Goal: Information Seeking & Learning: Learn about a topic

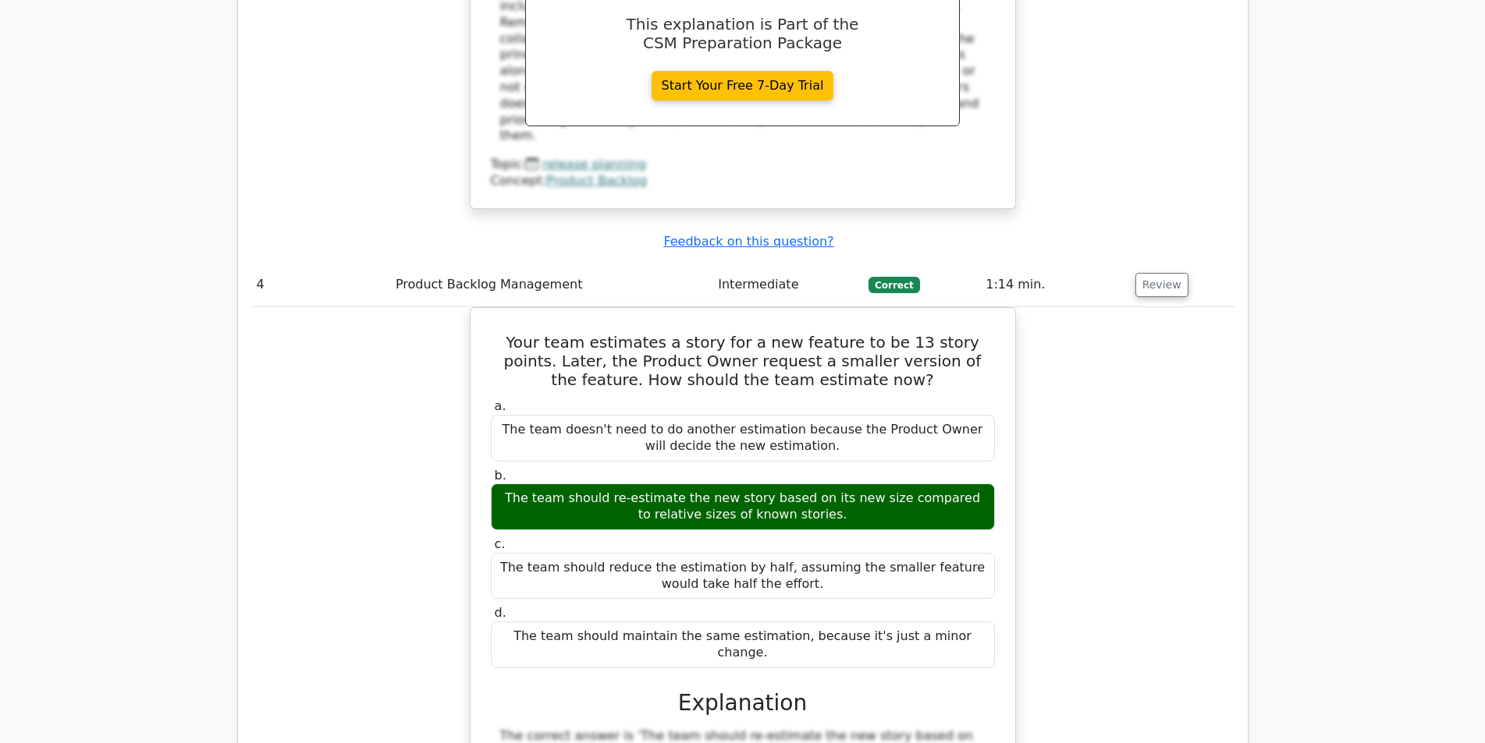
click at [445, 484] on div "Your team estimates a story for a new feature to be 13 story points. Later, the…" at bounding box center [742, 721] width 984 height 829
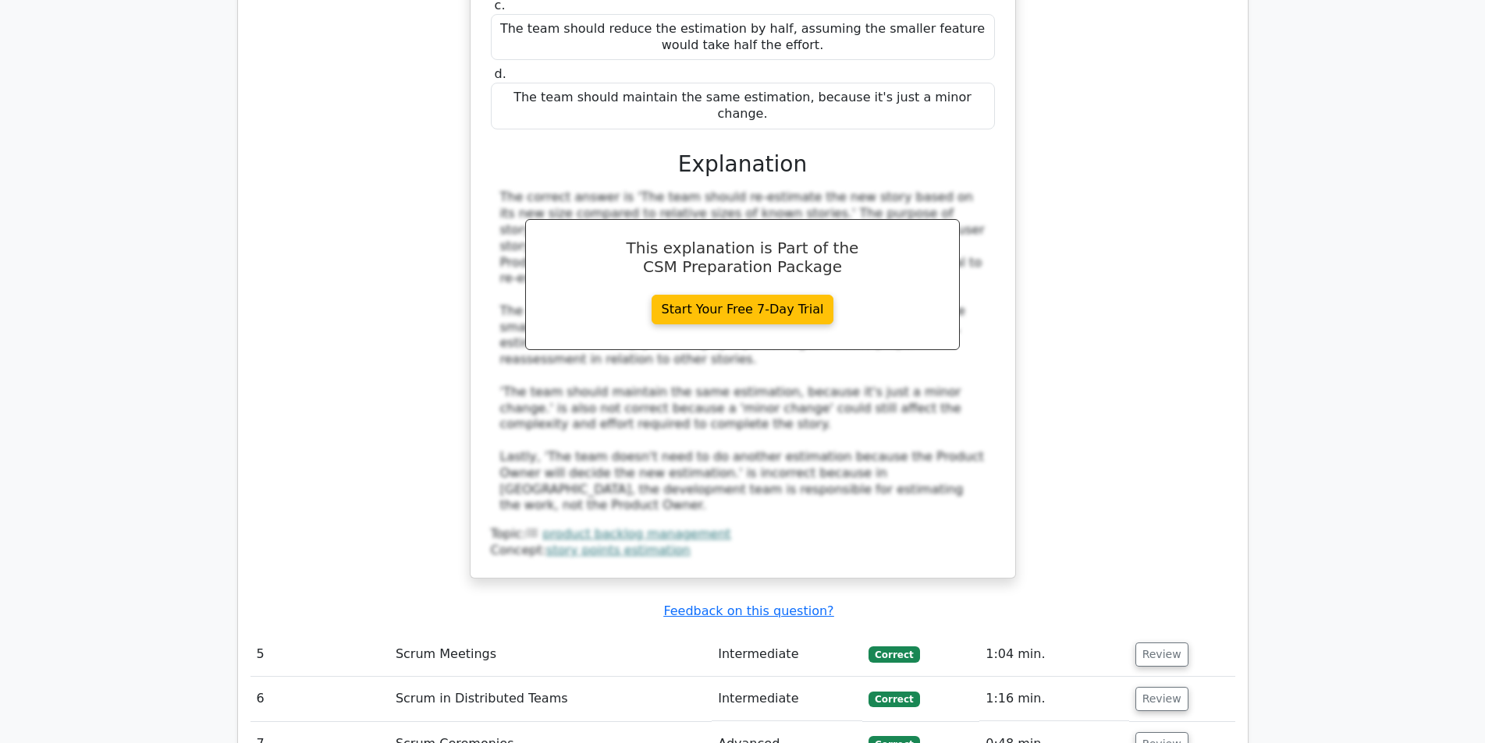
scroll to position [3979, 0]
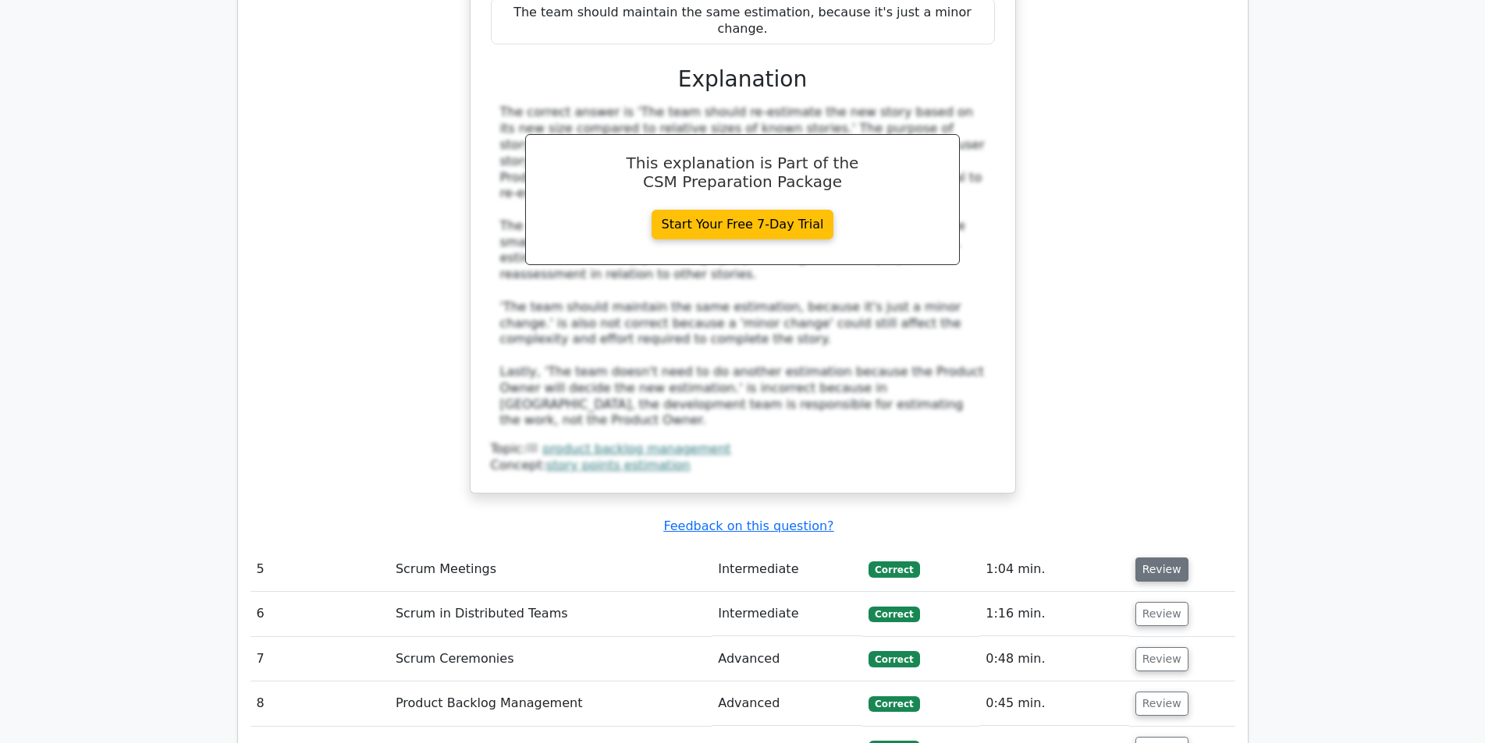
click at [1159, 558] on button "Review" at bounding box center [1161, 570] width 53 height 24
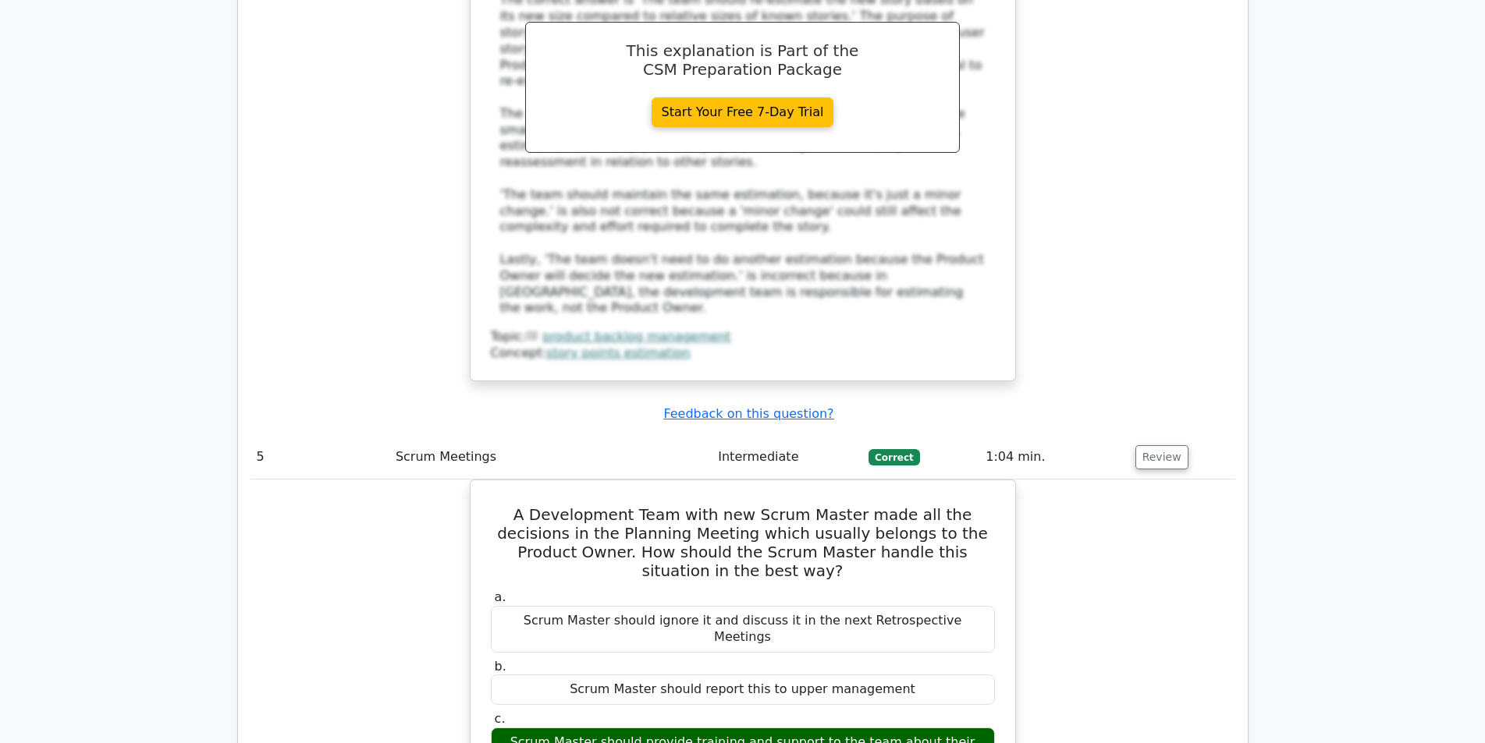
scroll to position [4135, 0]
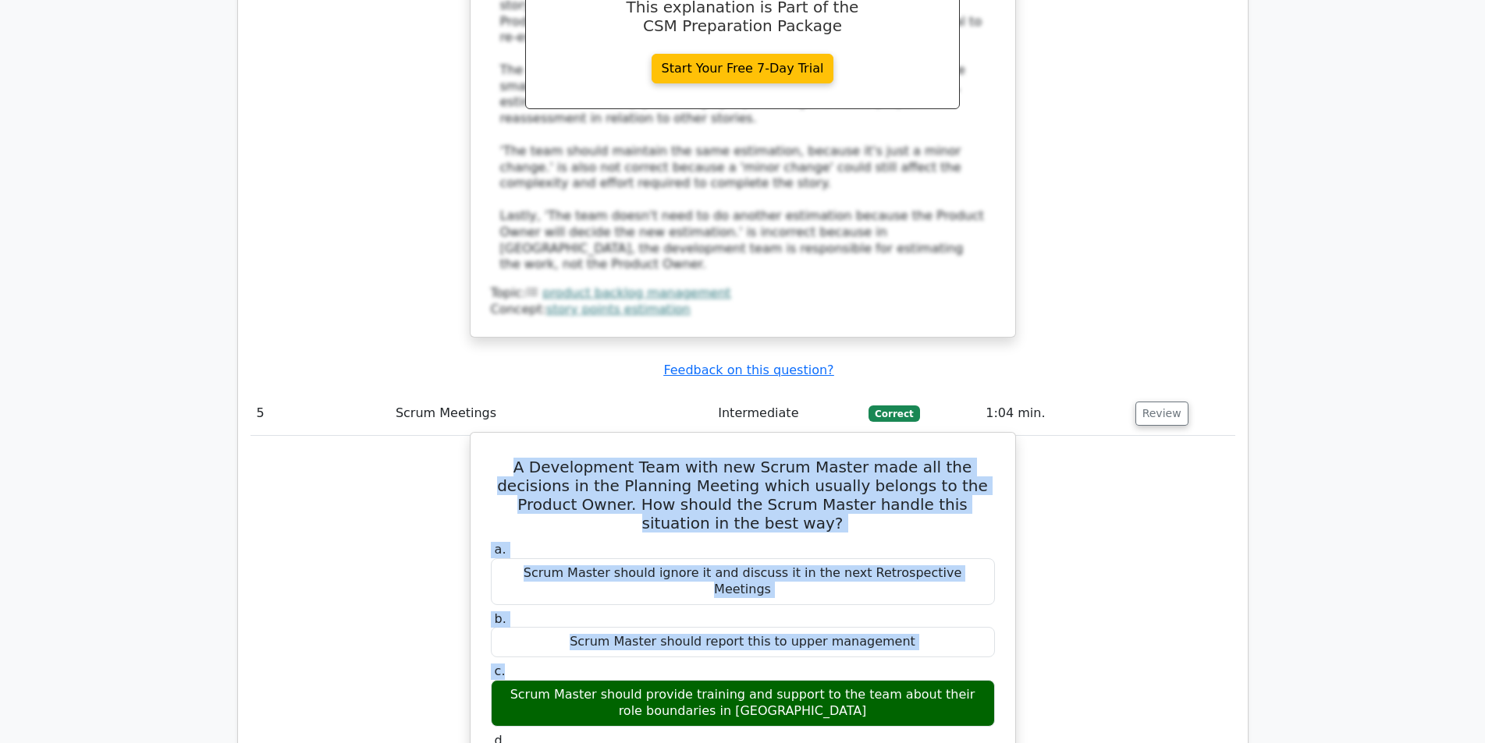
drag, startPoint x: 481, startPoint y: 275, endPoint x: 655, endPoint y: 449, distance: 244.9
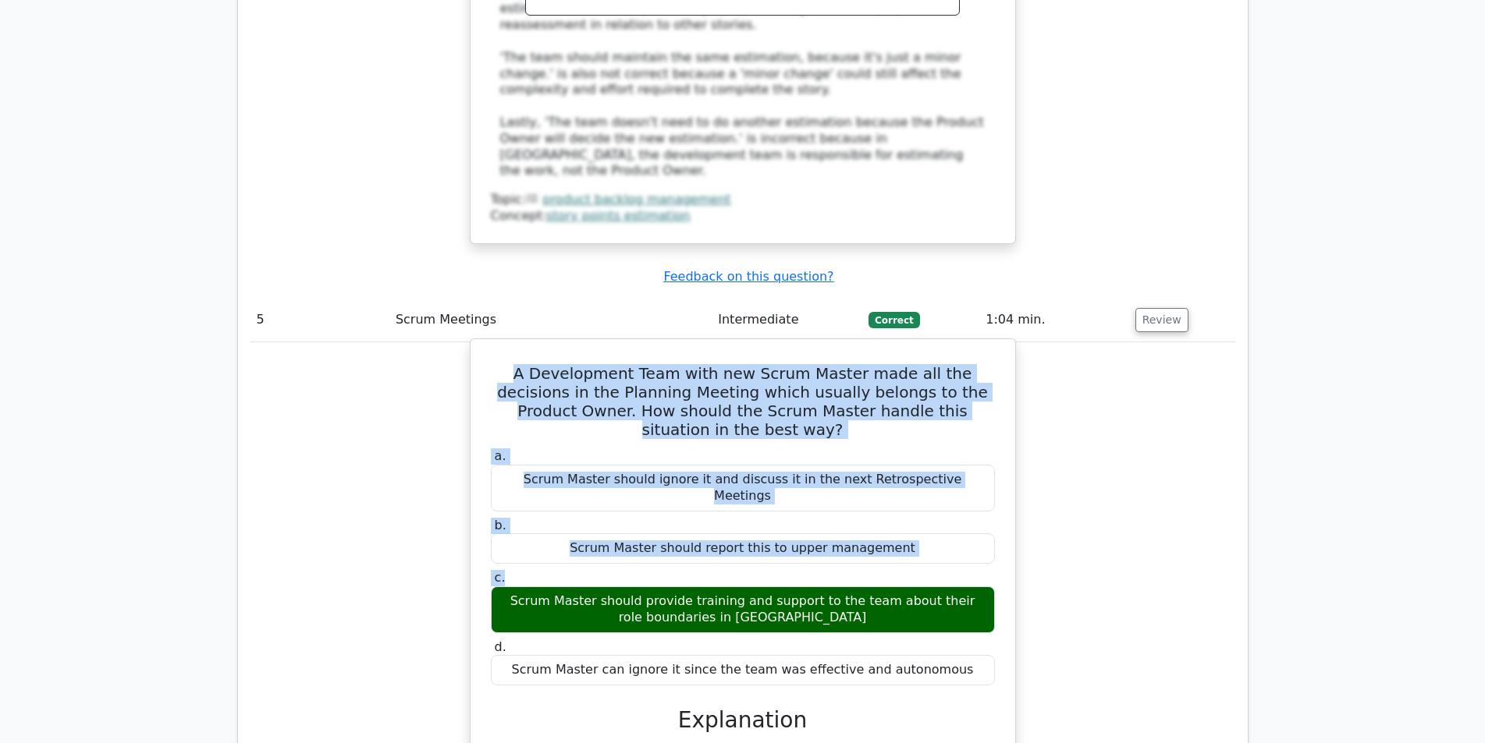
scroll to position [4369, 0]
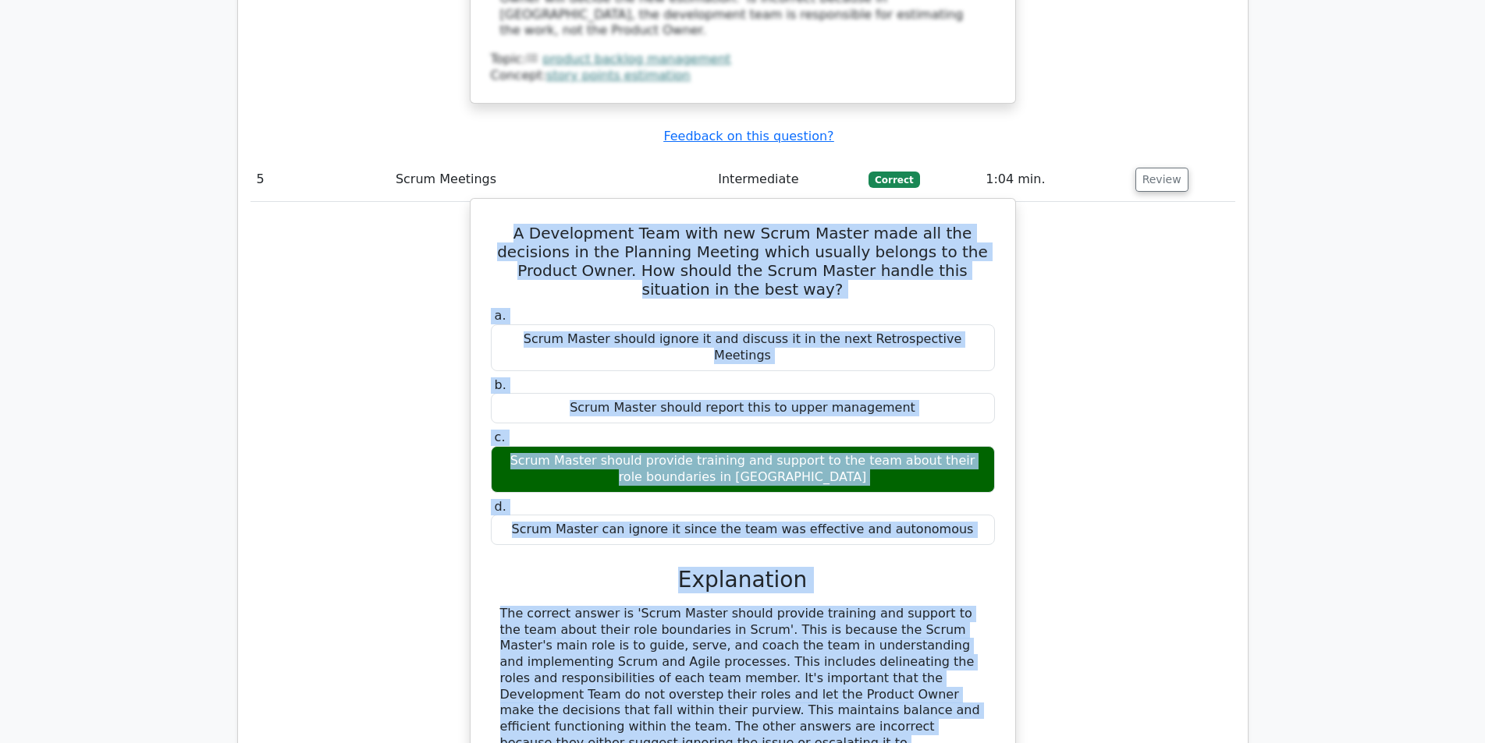
copy div "A Development Team with new Scrum Master made all the decisions in the Planning…"
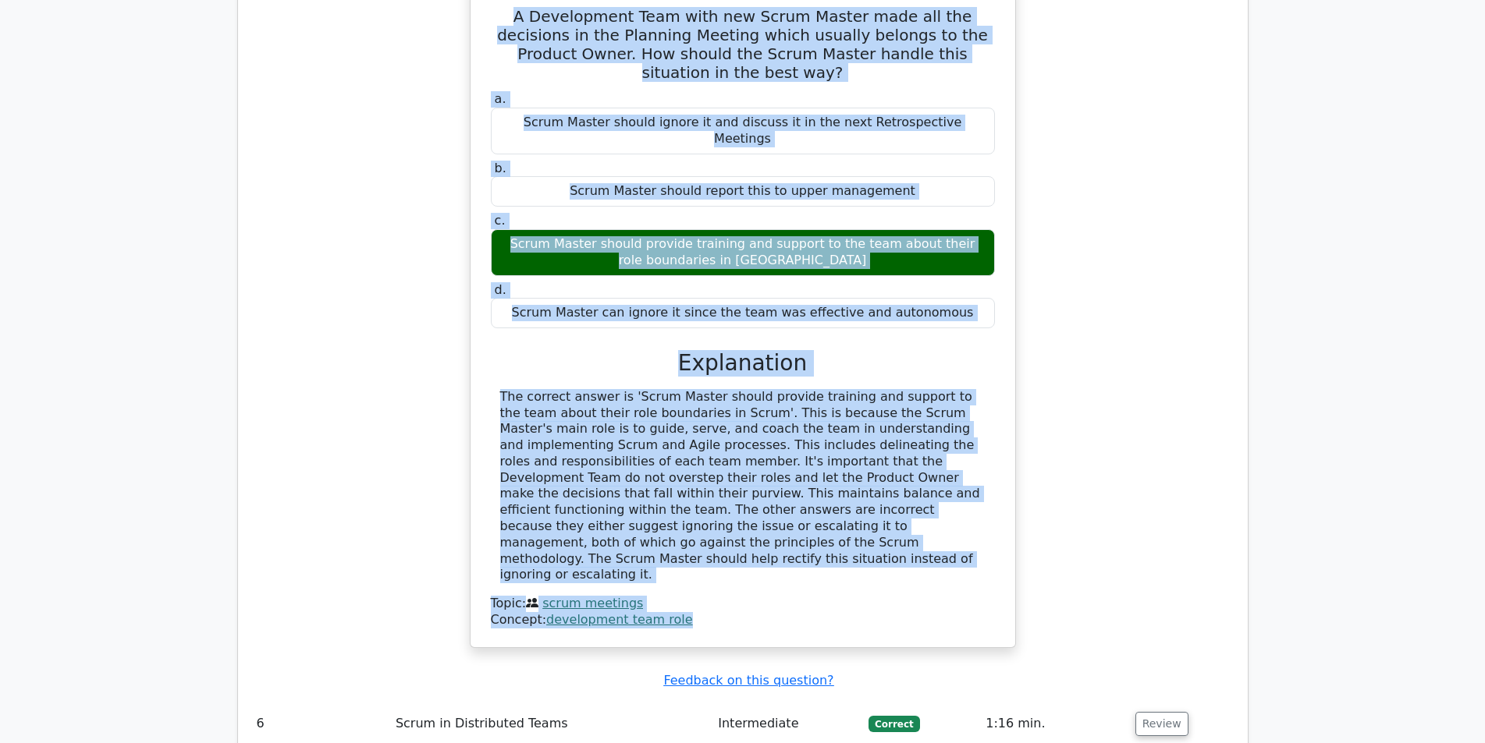
scroll to position [4603, 0]
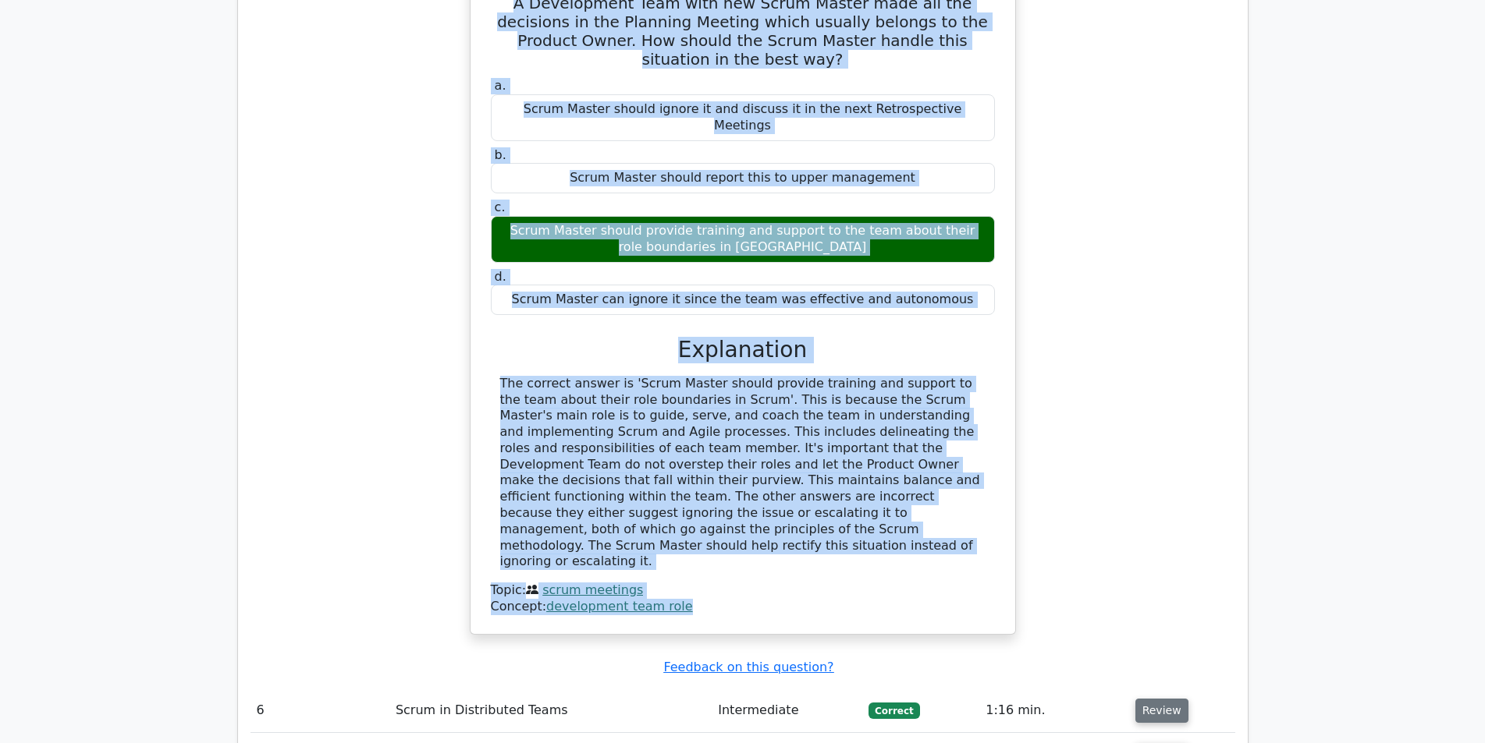
click at [1154, 699] on button "Review" at bounding box center [1161, 711] width 53 height 24
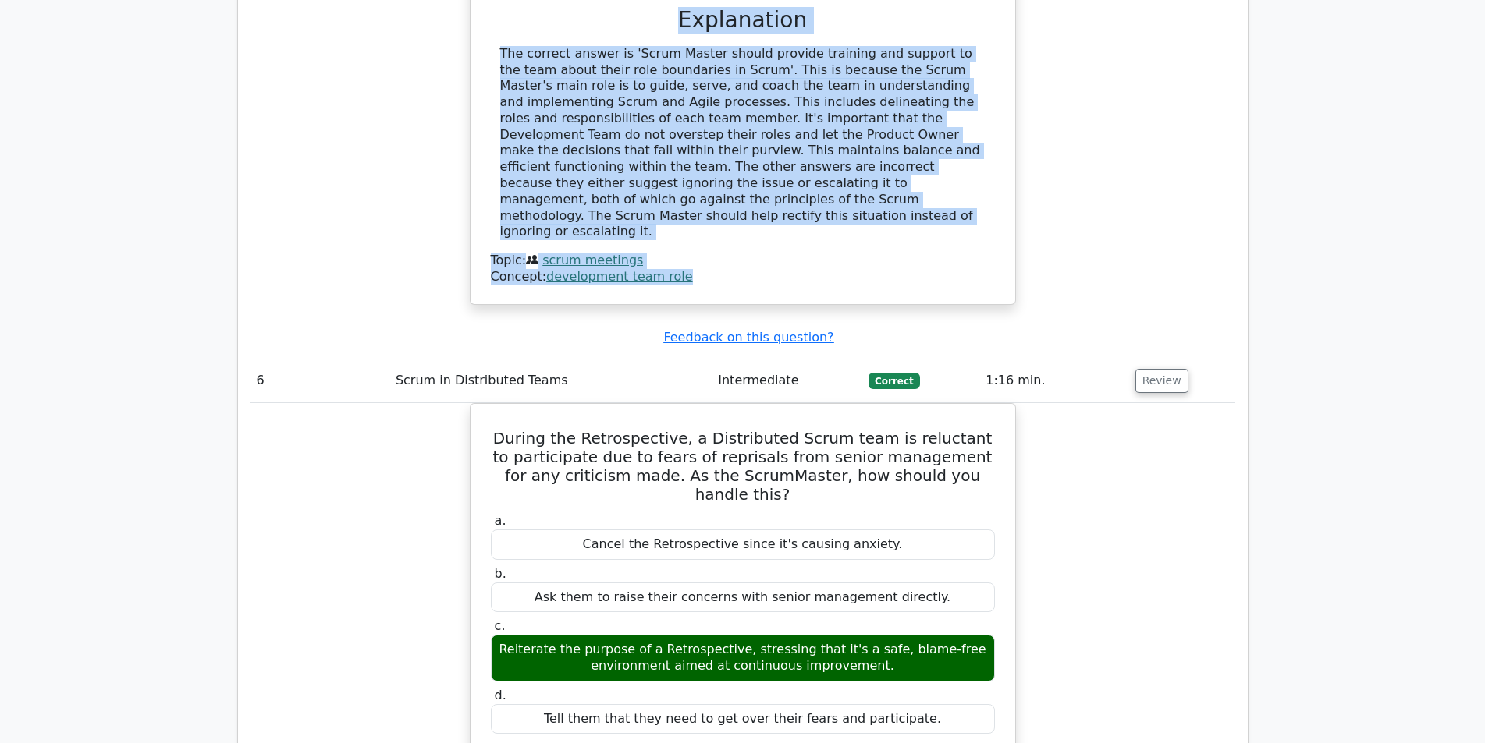
scroll to position [4993, 0]
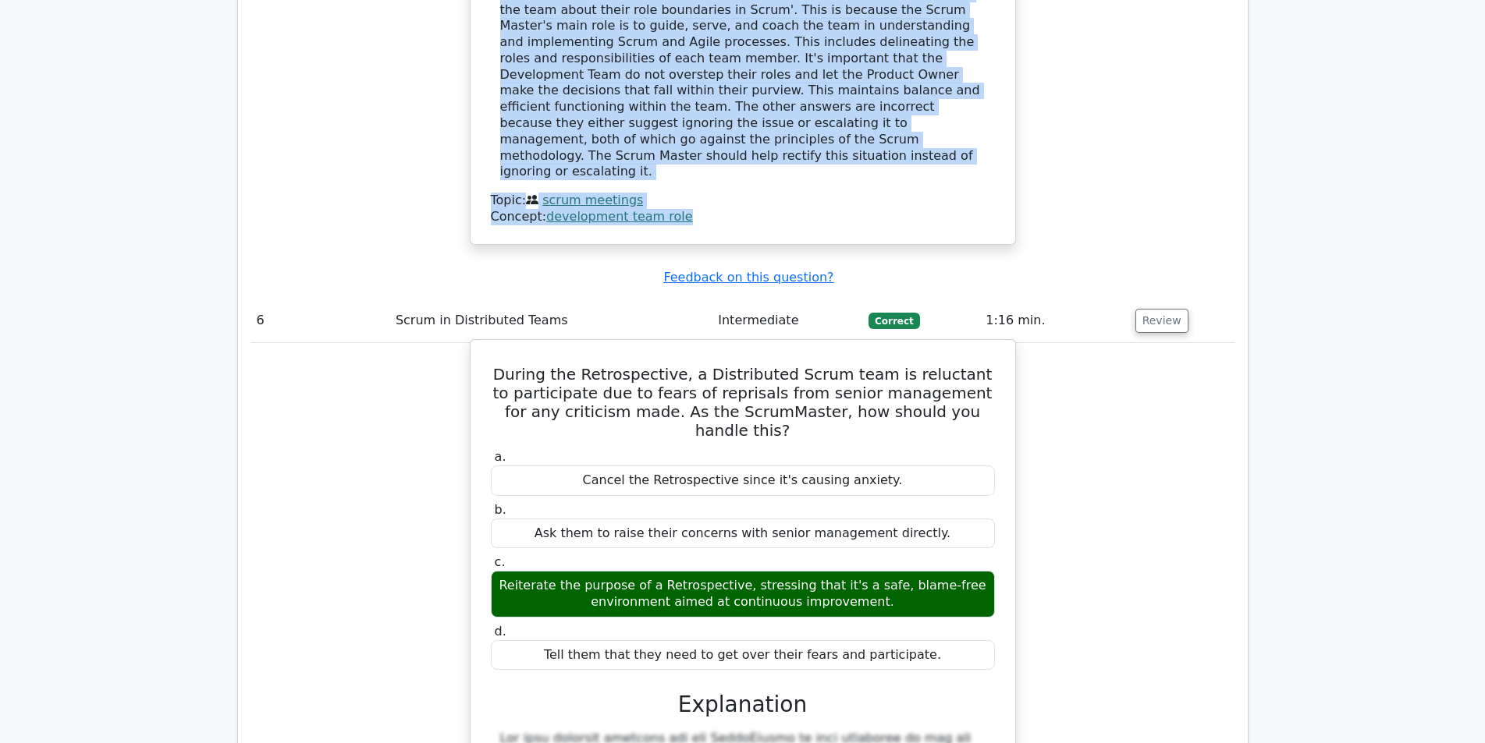
drag, startPoint x: 499, startPoint y: 112, endPoint x: 915, endPoint y: 381, distance: 495.3
click at [915, 381] on div "During the Retrospective, a Distributed Scrum team is reluctant to participate …" at bounding box center [743, 705] width 532 height 718
copy div "During the Retrospective, a Distributed Scrum team is reluctant to participate …"
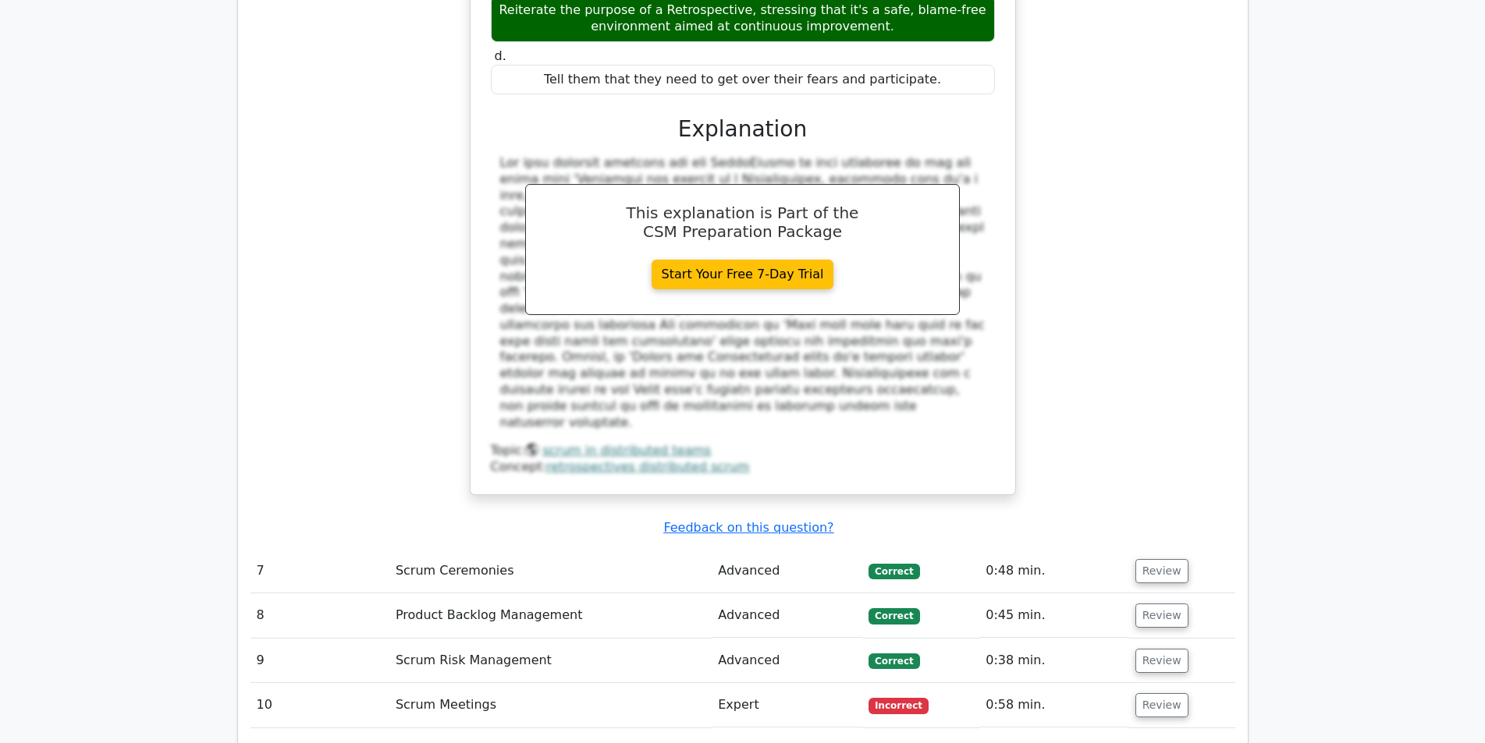
scroll to position [5617, 0]
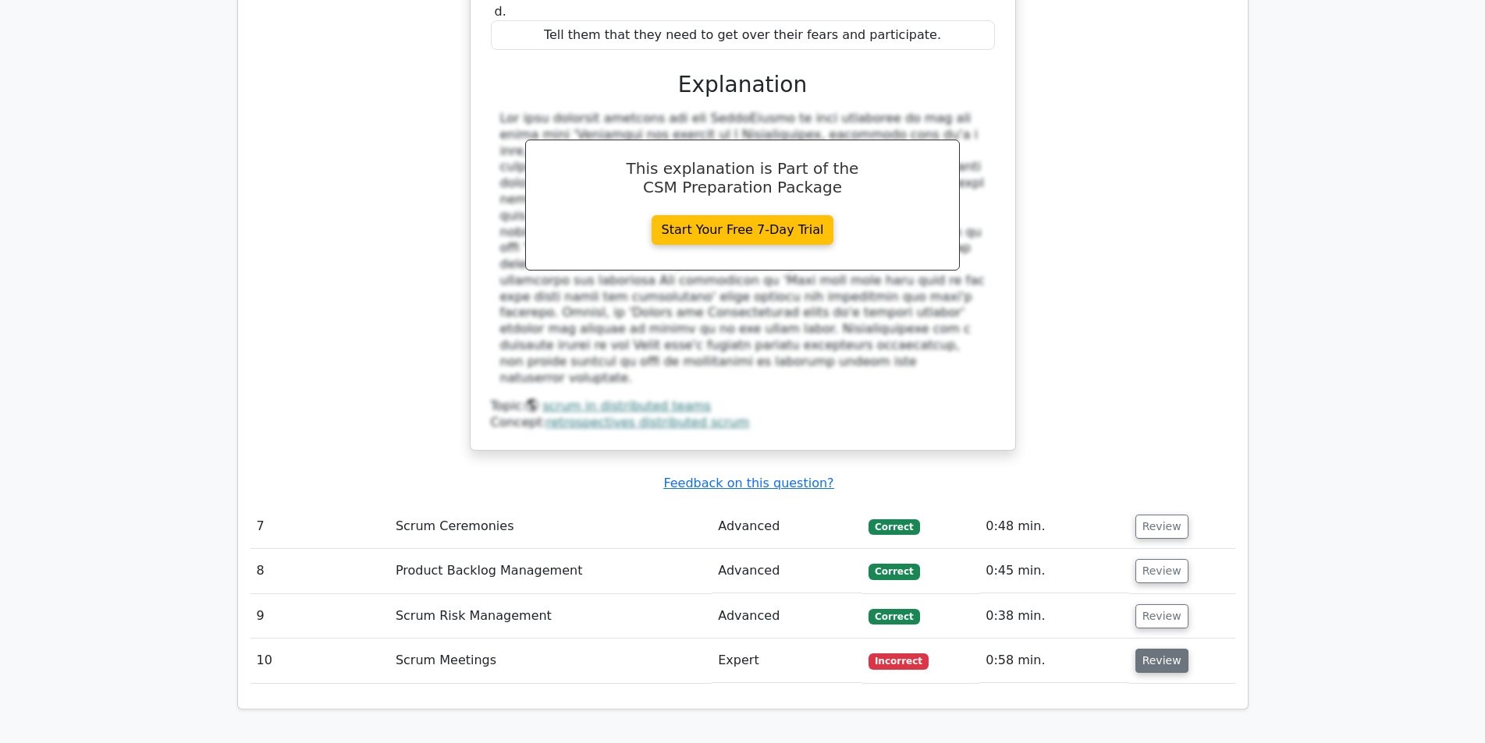
click at [1137, 649] on button "Review" at bounding box center [1161, 661] width 53 height 24
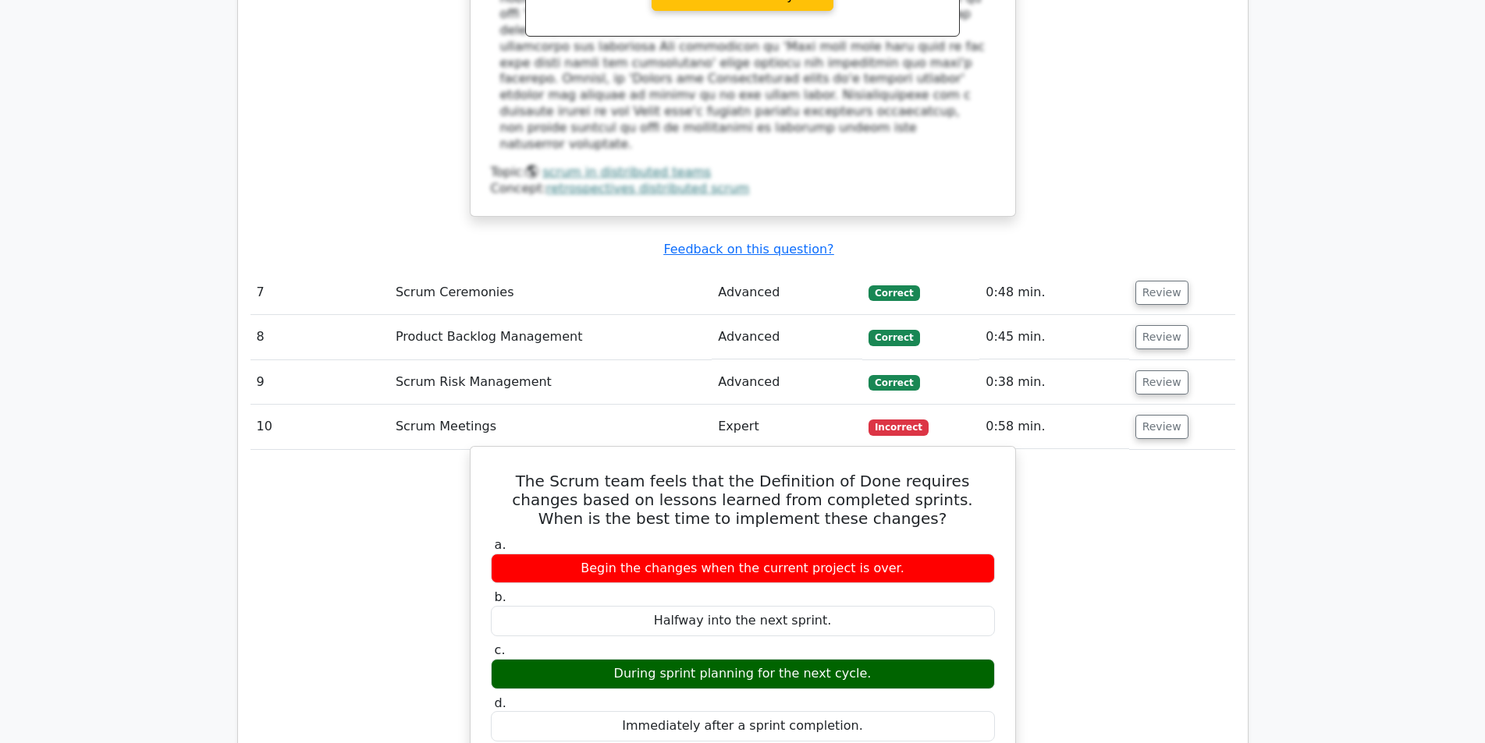
scroll to position [5773, 0]
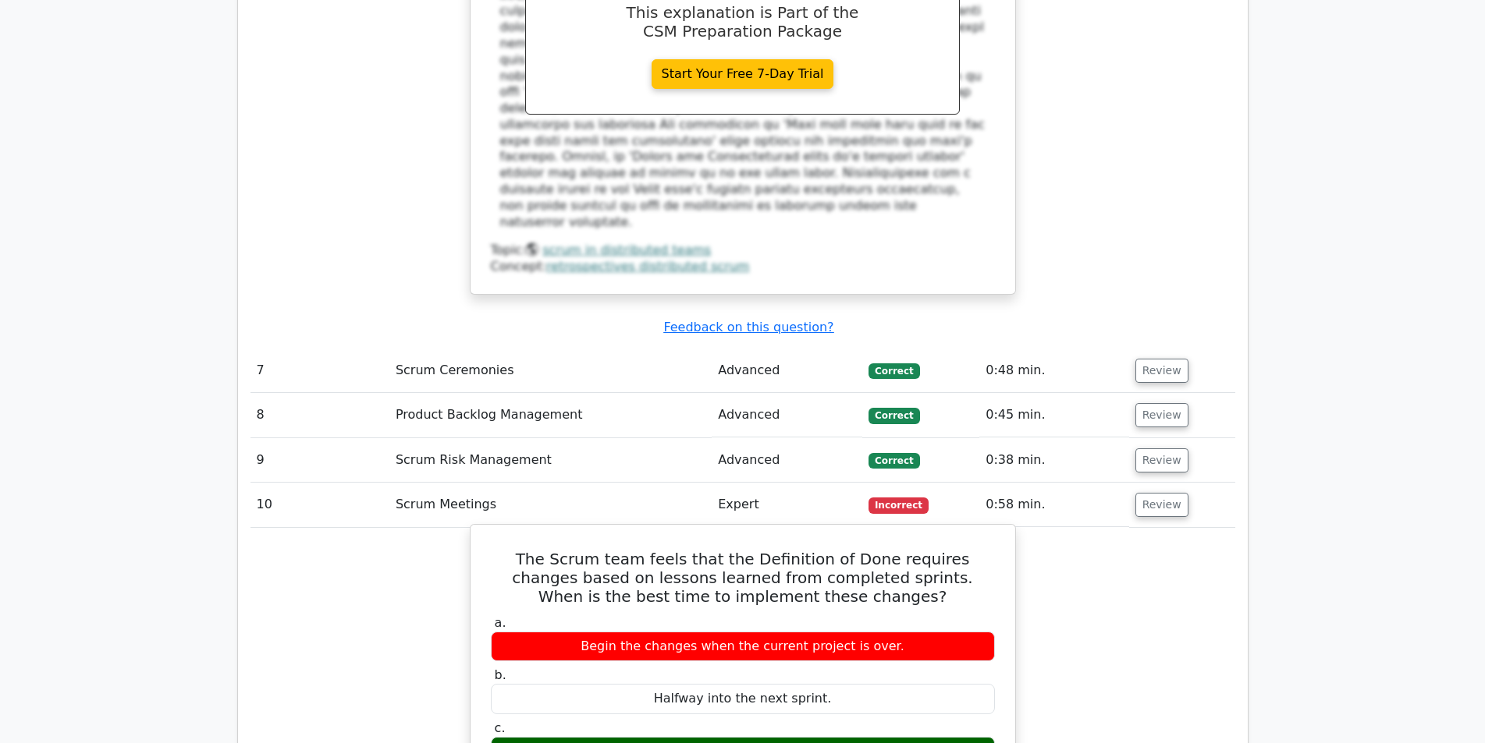
drag, startPoint x: 867, startPoint y: 499, endPoint x: 499, endPoint y: 254, distance: 441.6
copy div "The Scrum team feels that the Definition of Done requires changes based on less…"
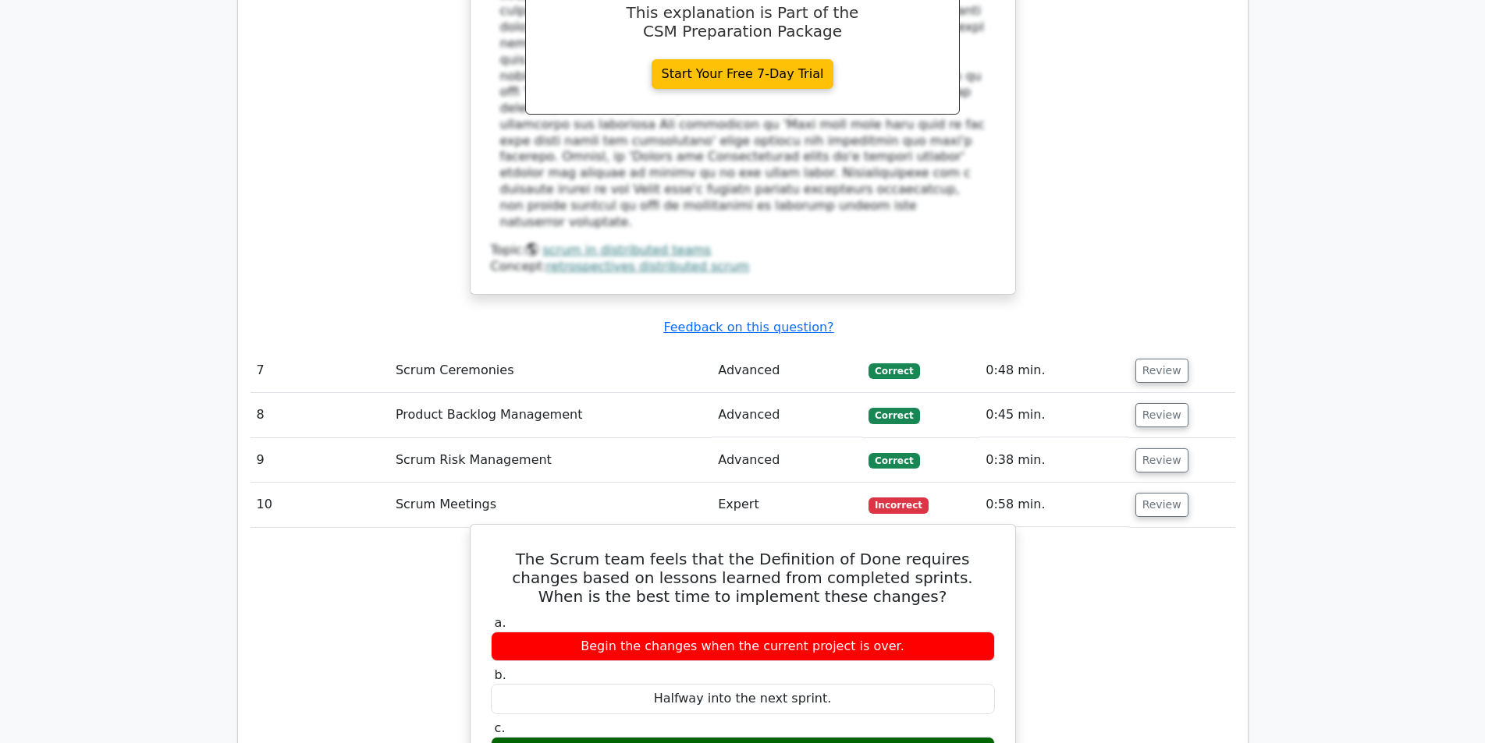
drag, startPoint x: 842, startPoint y: 440, endPoint x: 623, endPoint y: 439, distance: 218.4
click at [623, 737] on div "During sprint planning for the next cycle." at bounding box center [743, 752] width 504 height 30
copy div "During sprint planning for the next cycle"
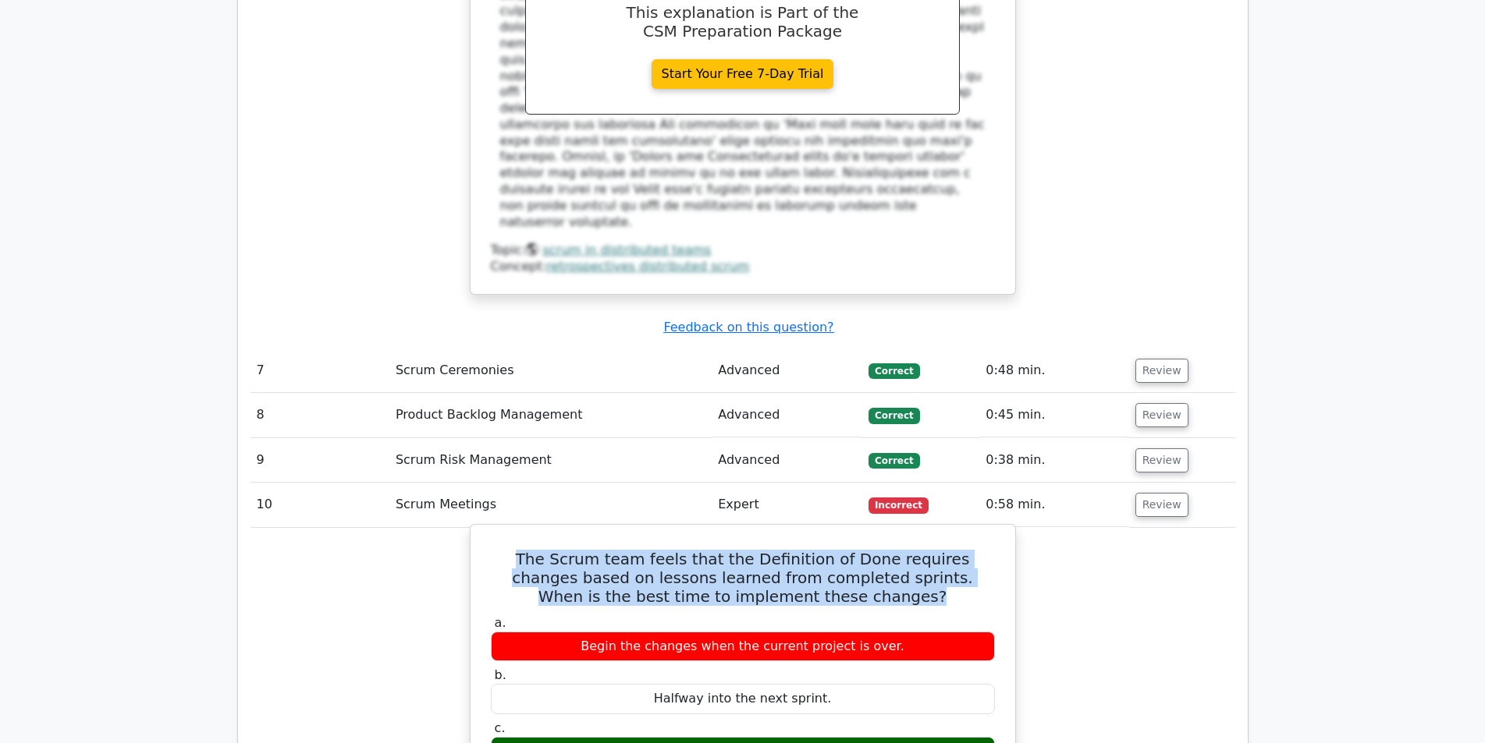
drag, startPoint x: 865, startPoint y: 288, endPoint x: 484, endPoint y: 247, distance: 382.8
copy h5 "The Scrum team feels that the Definition of Done requires changes based on less…"
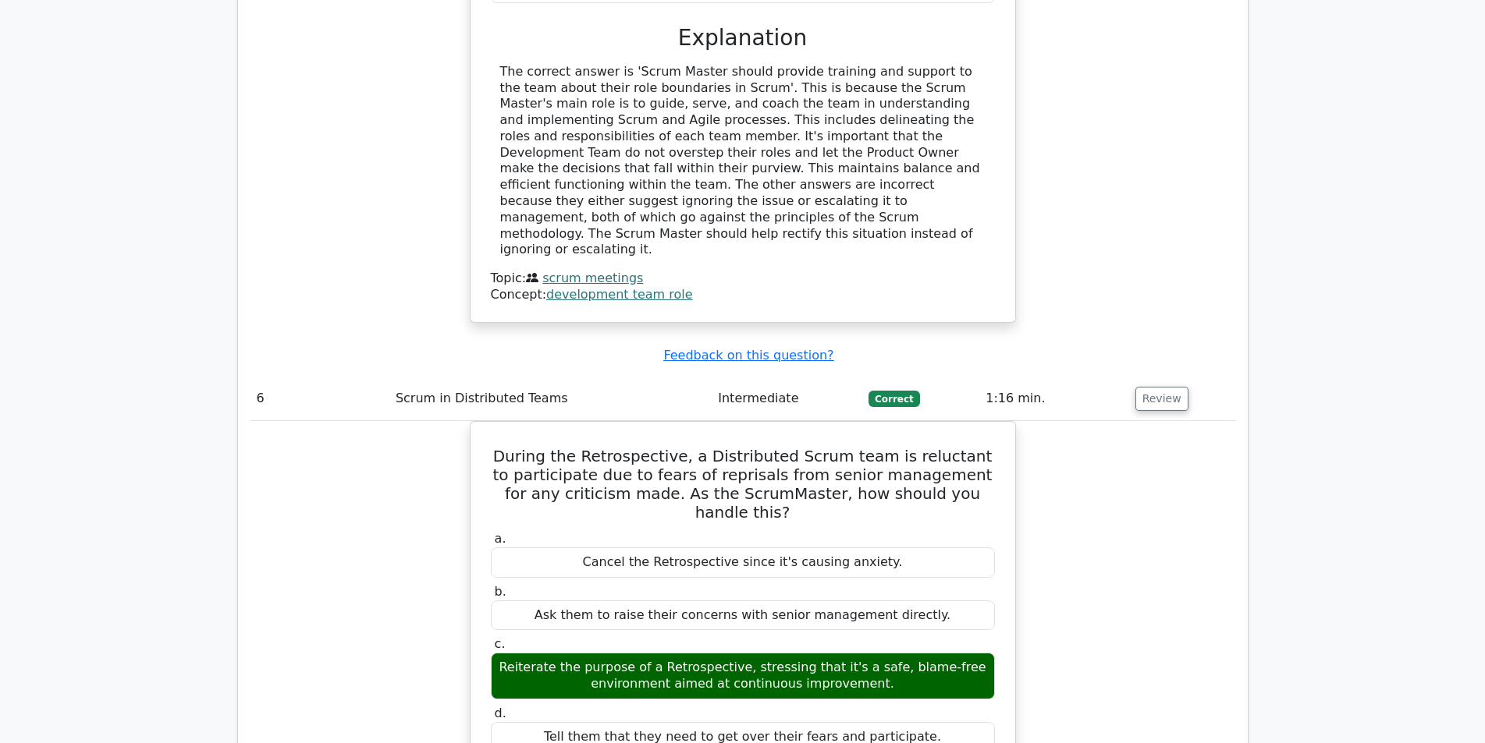
scroll to position [5461, 0]
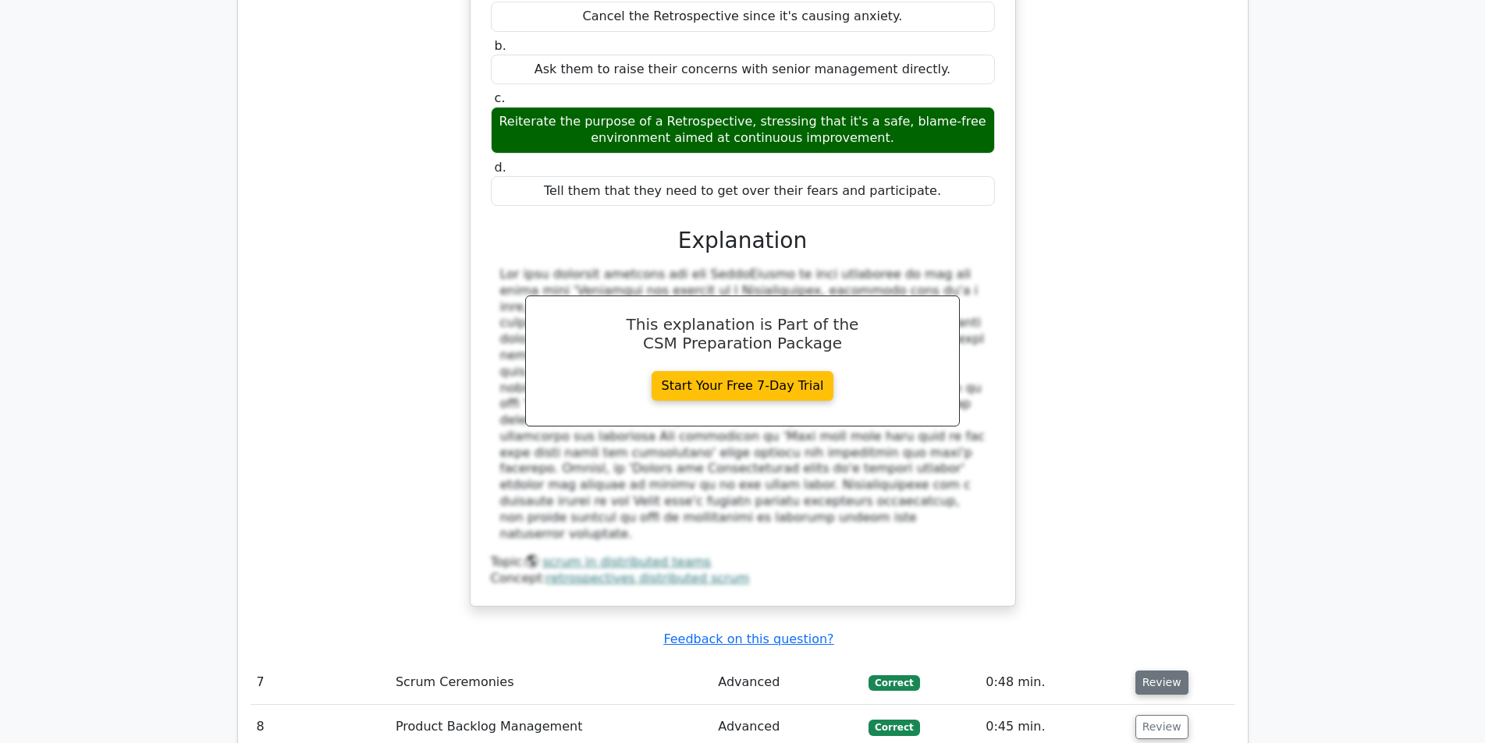
click at [1146, 671] on button "Review" at bounding box center [1161, 683] width 53 height 24
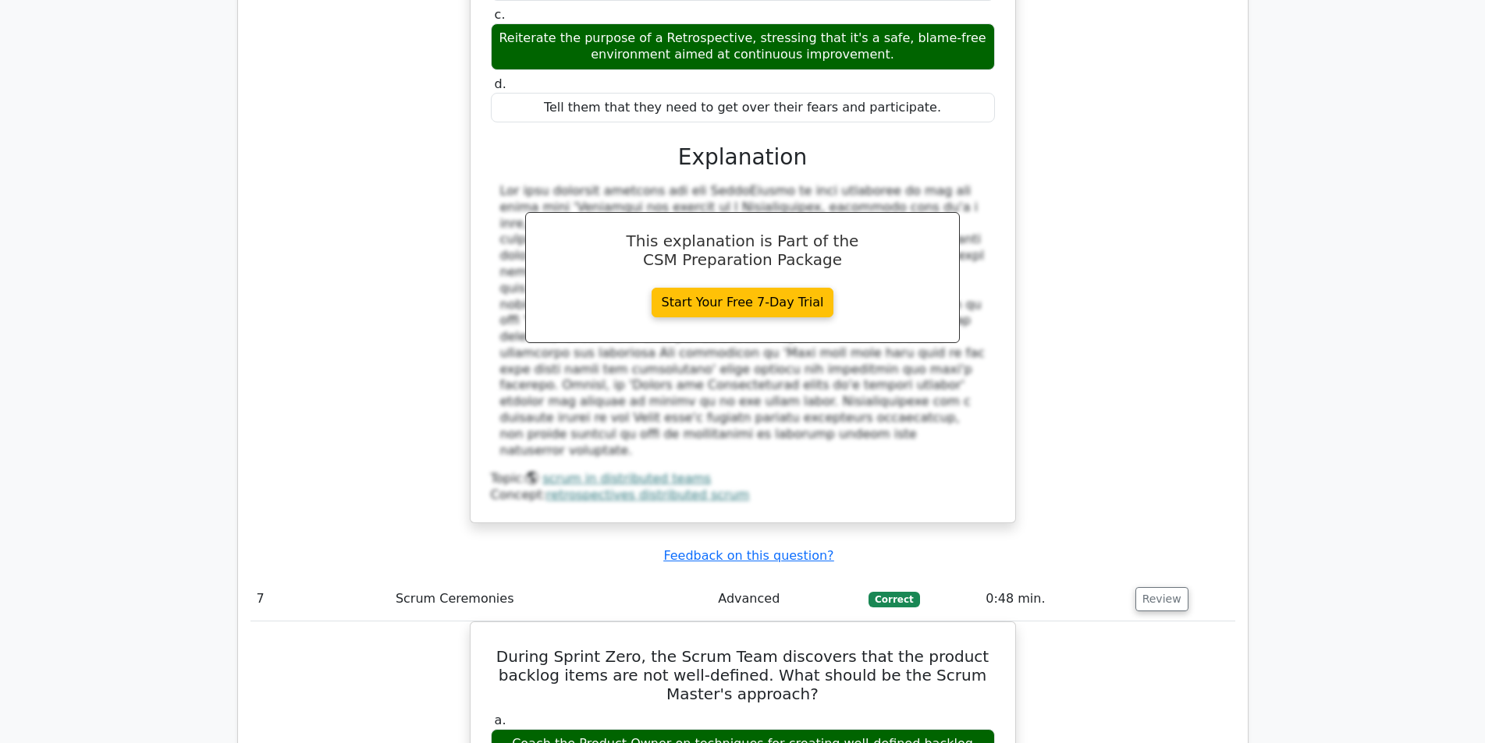
scroll to position [5773, 0]
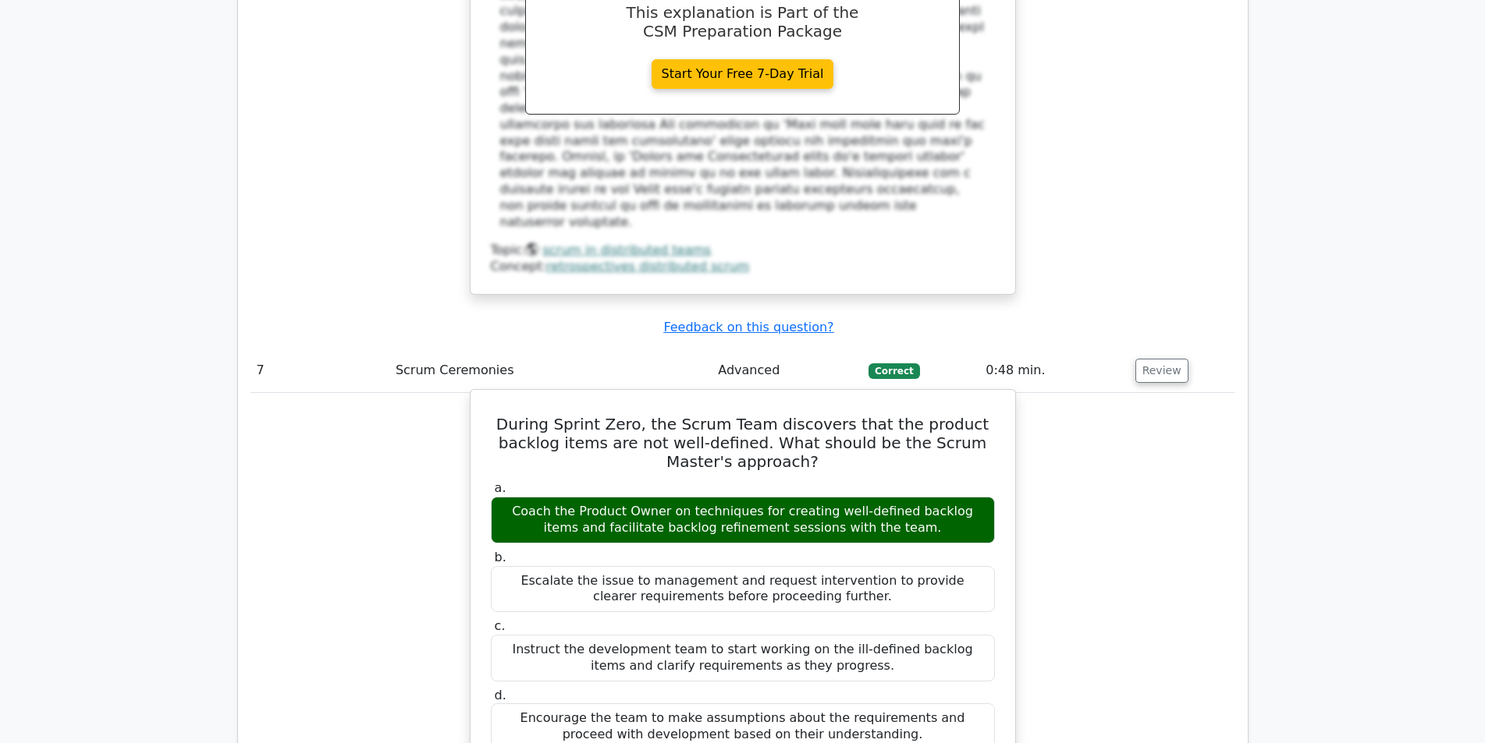
drag, startPoint x: 490, startPoint y: 110, endPoint x: 862, endPoint y: 427, distance: 489.2
click at [862, 427] on div "During Sprint Zero, the Scrum Team discovers that the product backlog items are…" at bounding box center [743, 745] width 532 height 699
copy div "During Sprint Zero, the Scrum Team discovers that the product backlog items are…"
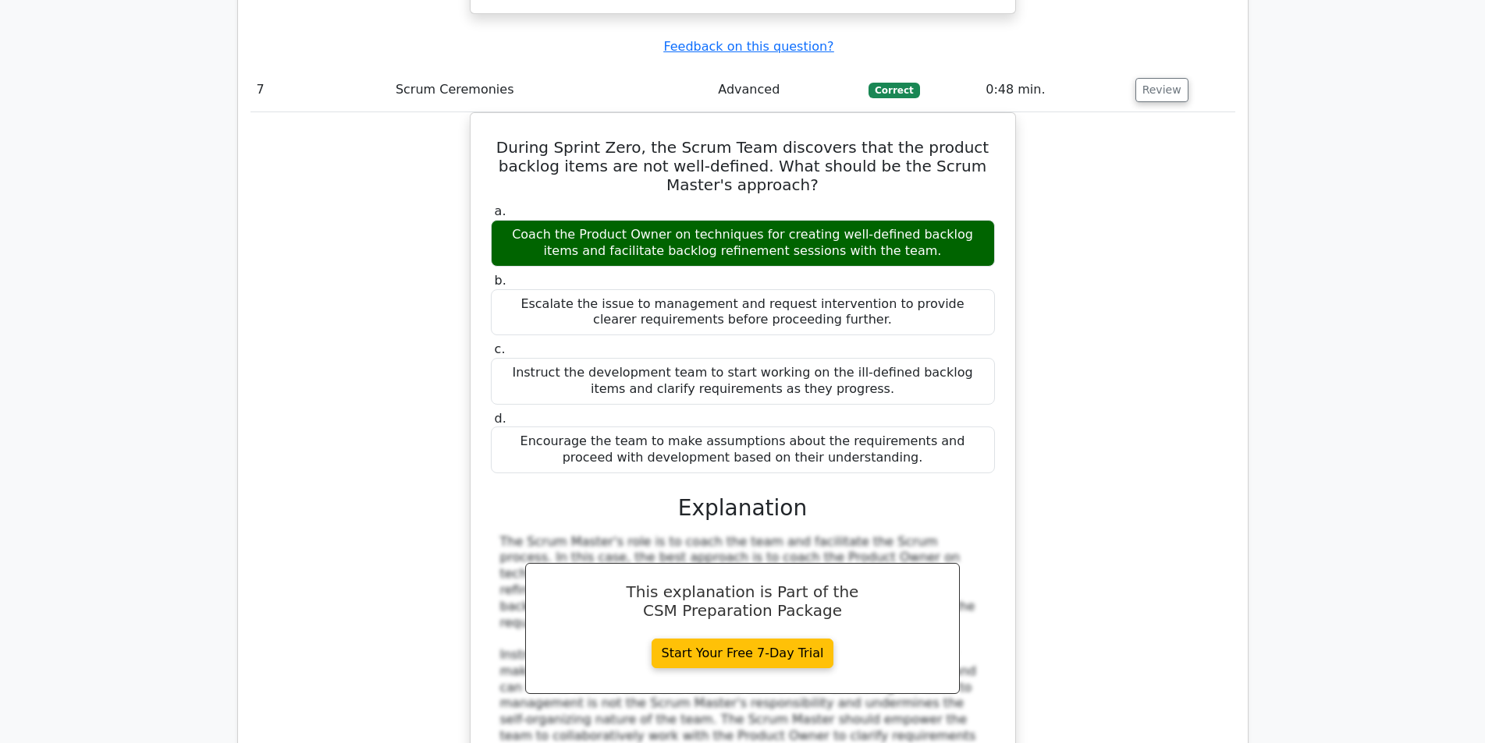
scroll to position [6319, 0]
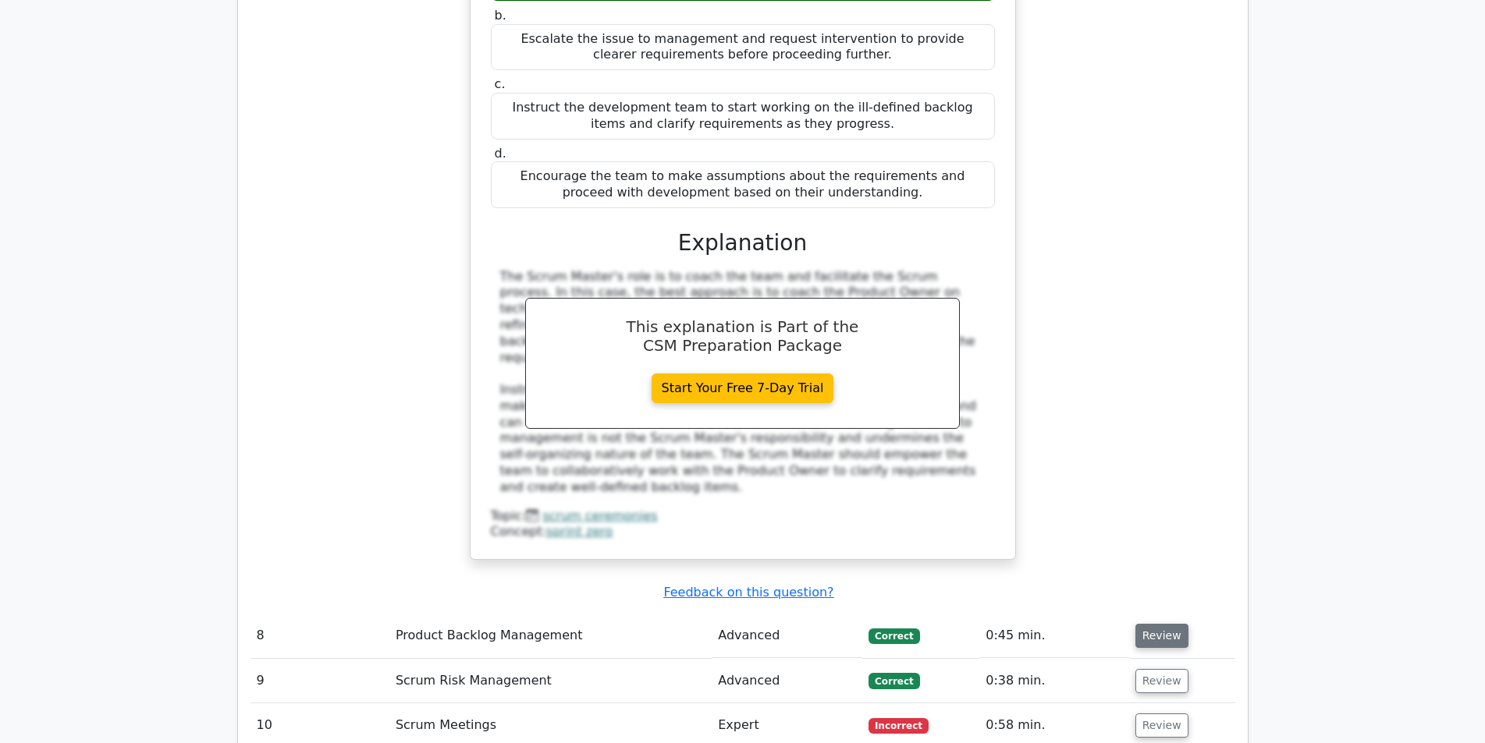
click at [1160, 624] on button "Review" at bounding box center [1161, 636] width 53 height 24
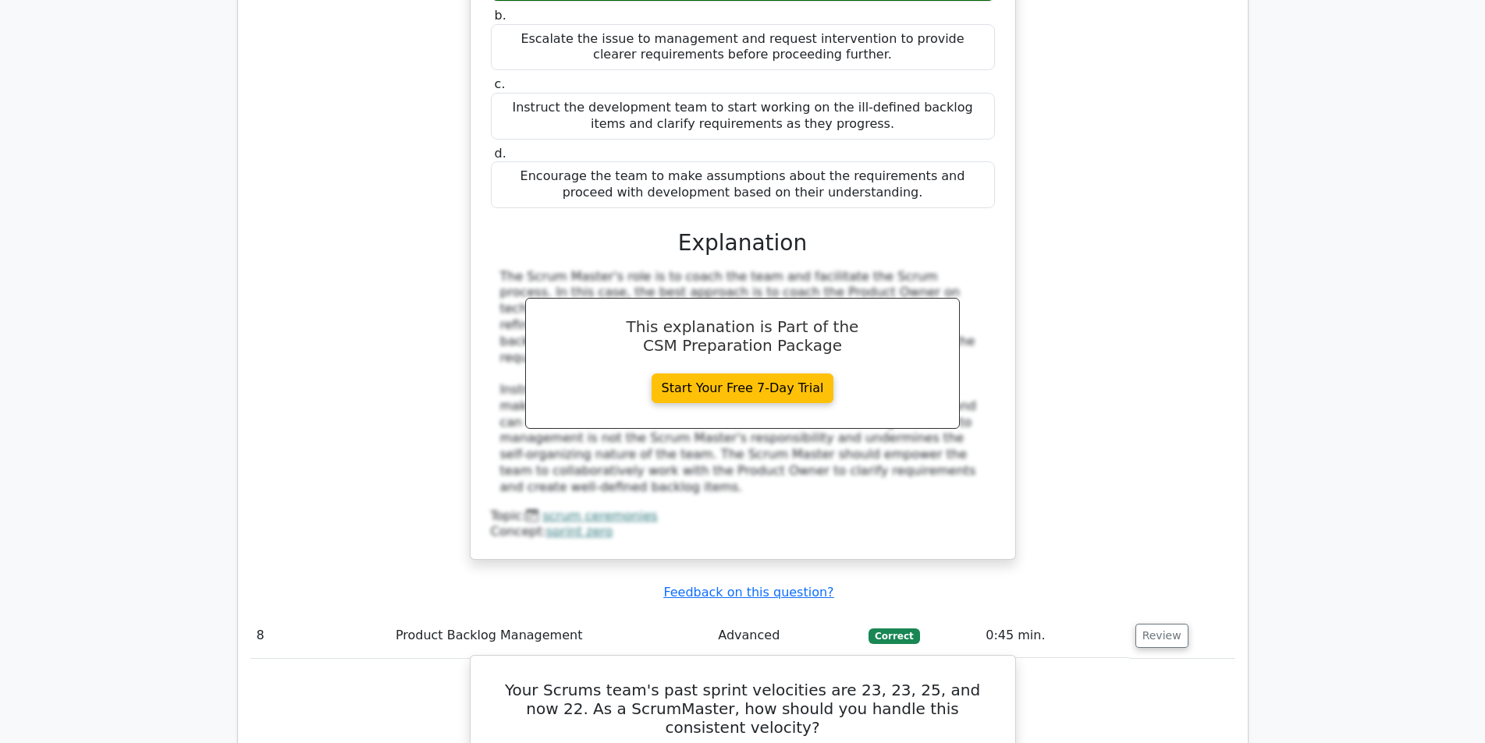
drag, startPoint x: 491, startPoint y: 339, endPoint x: 705, endPoint y: 412, distance: 225.7
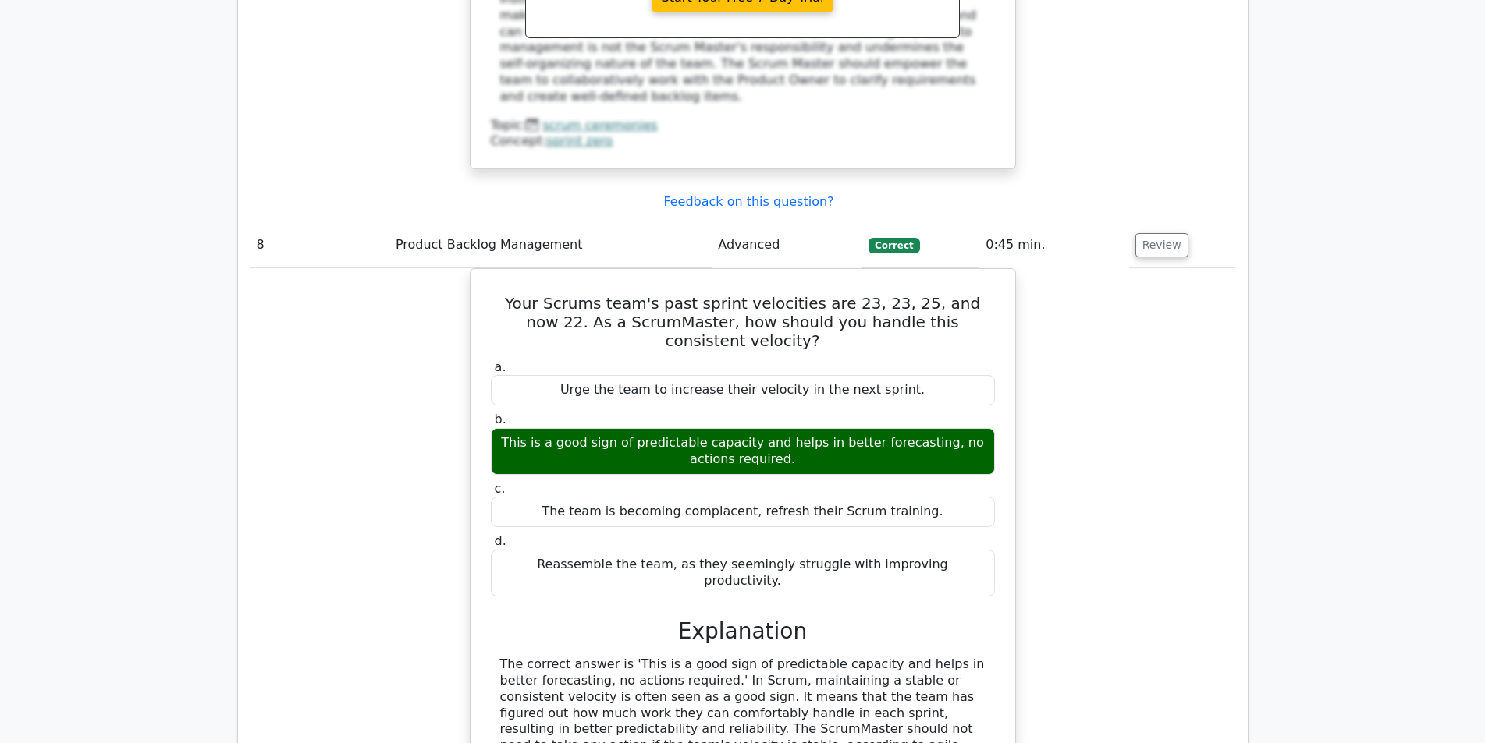
scroll to position [6943, 0]
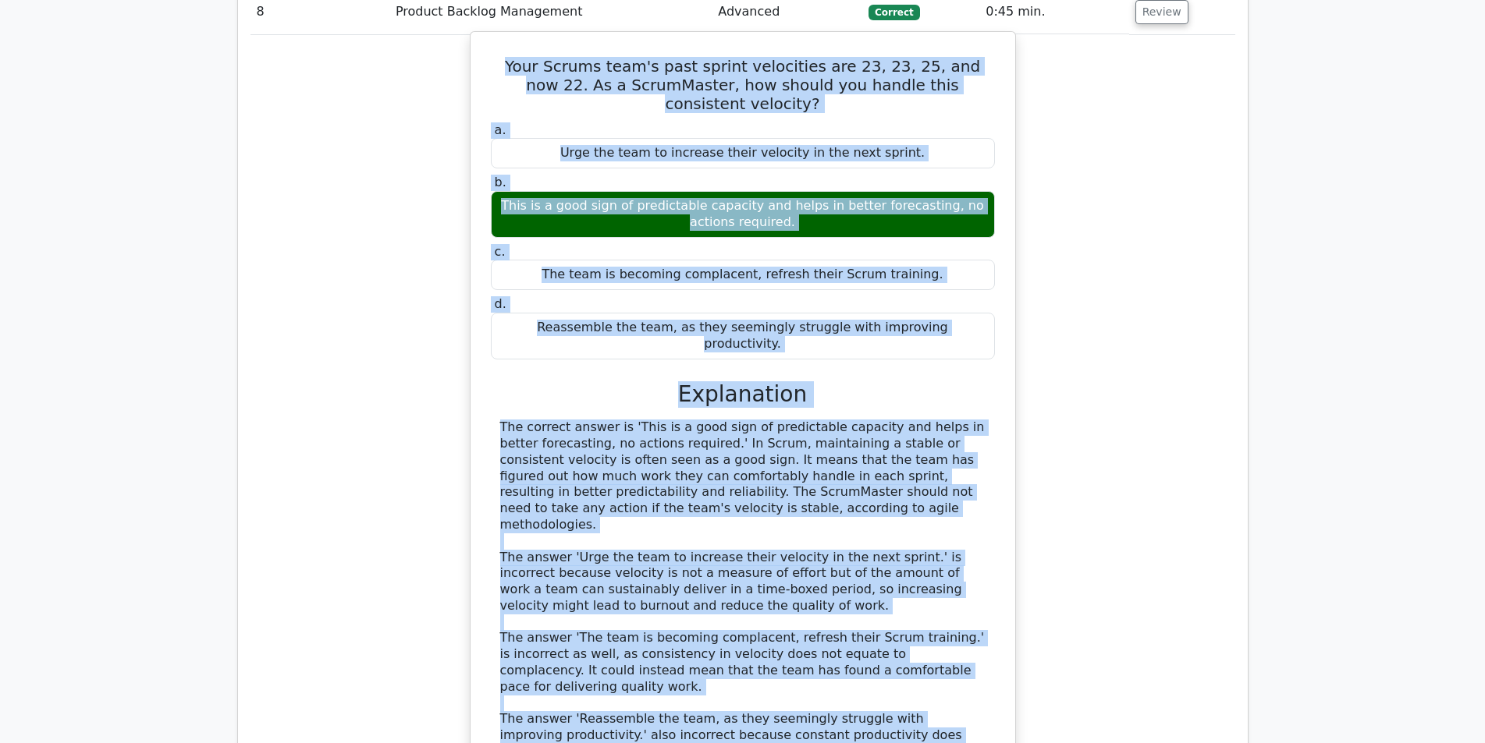
click at [704, 420] on div "Your Scrums team's past sprint velocities are 23, 23, 25, and now 22. As a Scru…" at bounding box center [743, 444] width 532 height 812
copy div "Your Scrums team's past sprint velocities are 23, 23, 25, and now 22. As a Scru…"
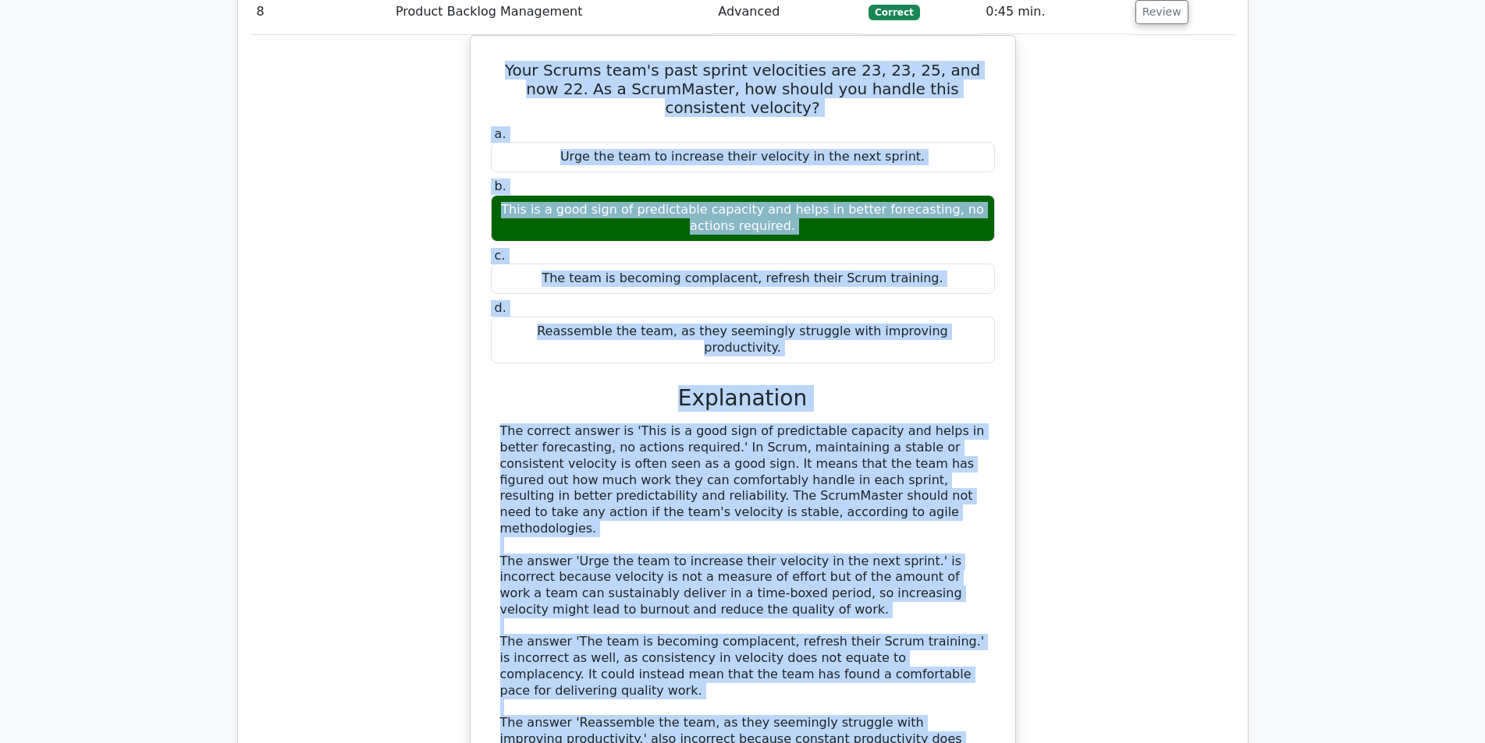
click at [333, 378] on div "Your Scrums team's past sprint velocities are 23, 23, 25, and now 22. As a Scru…" at bounding box center [742, 457] width 984 height 845
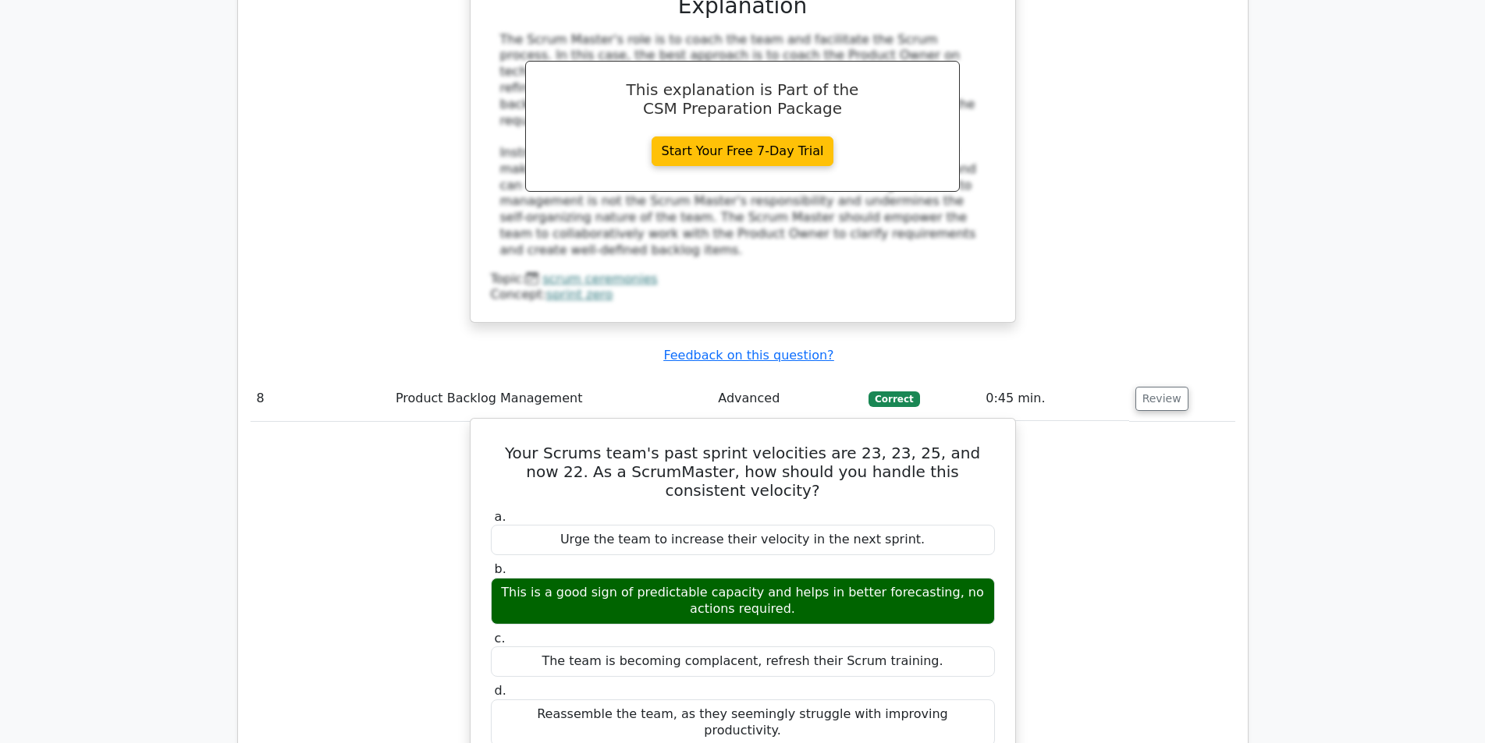
scroll to position [6397, 0]
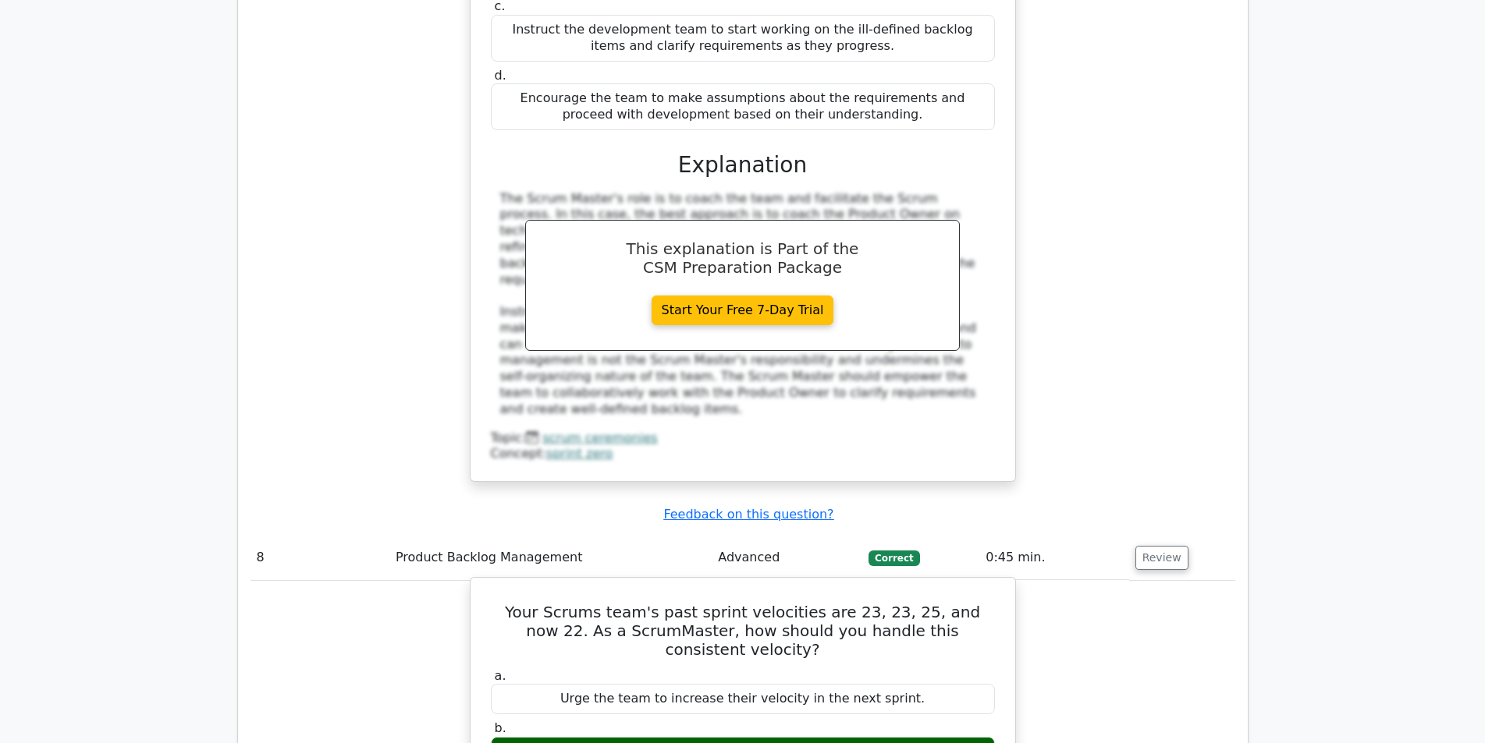
copy div "This is a good sign of predictable capacity and helps in better forecasting, no…"
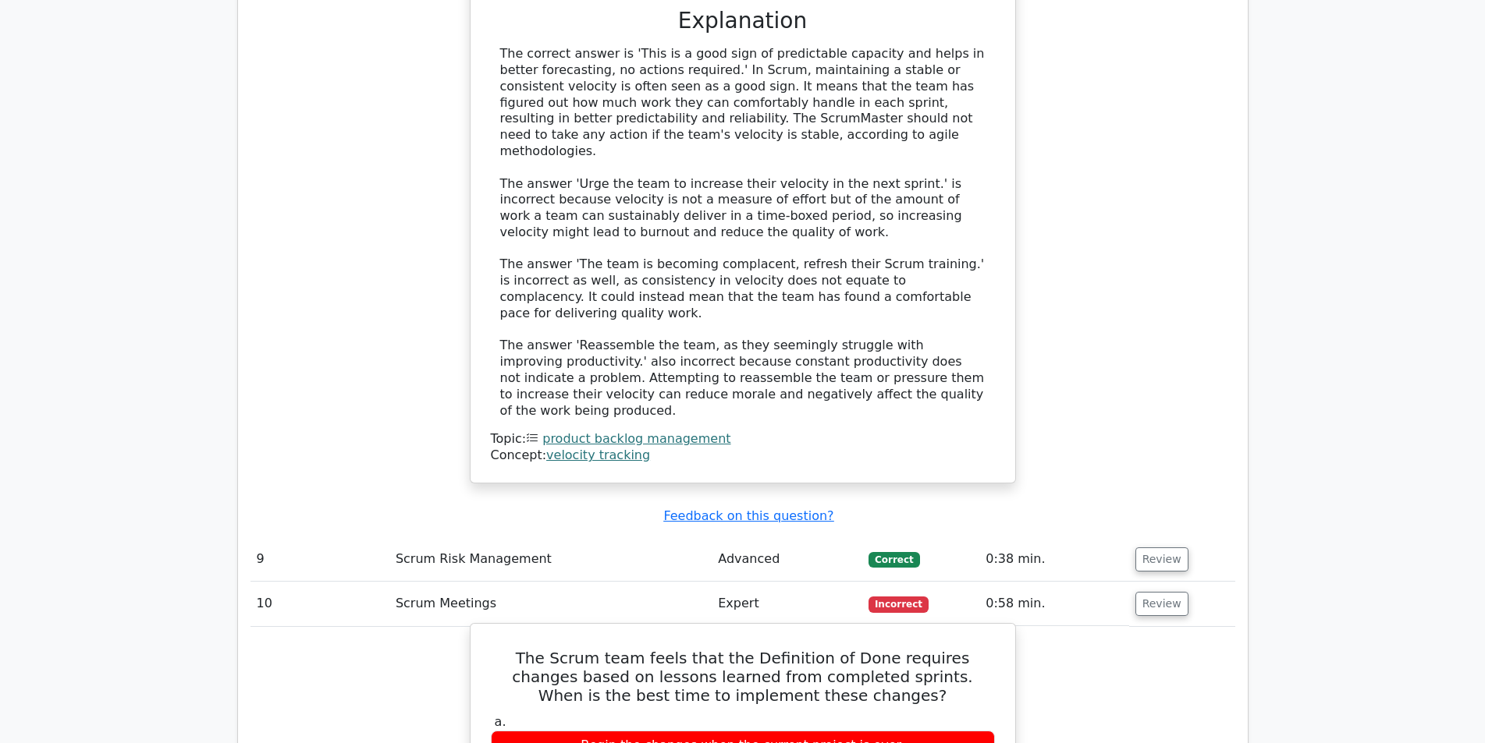
scroll to position [7177, 0]
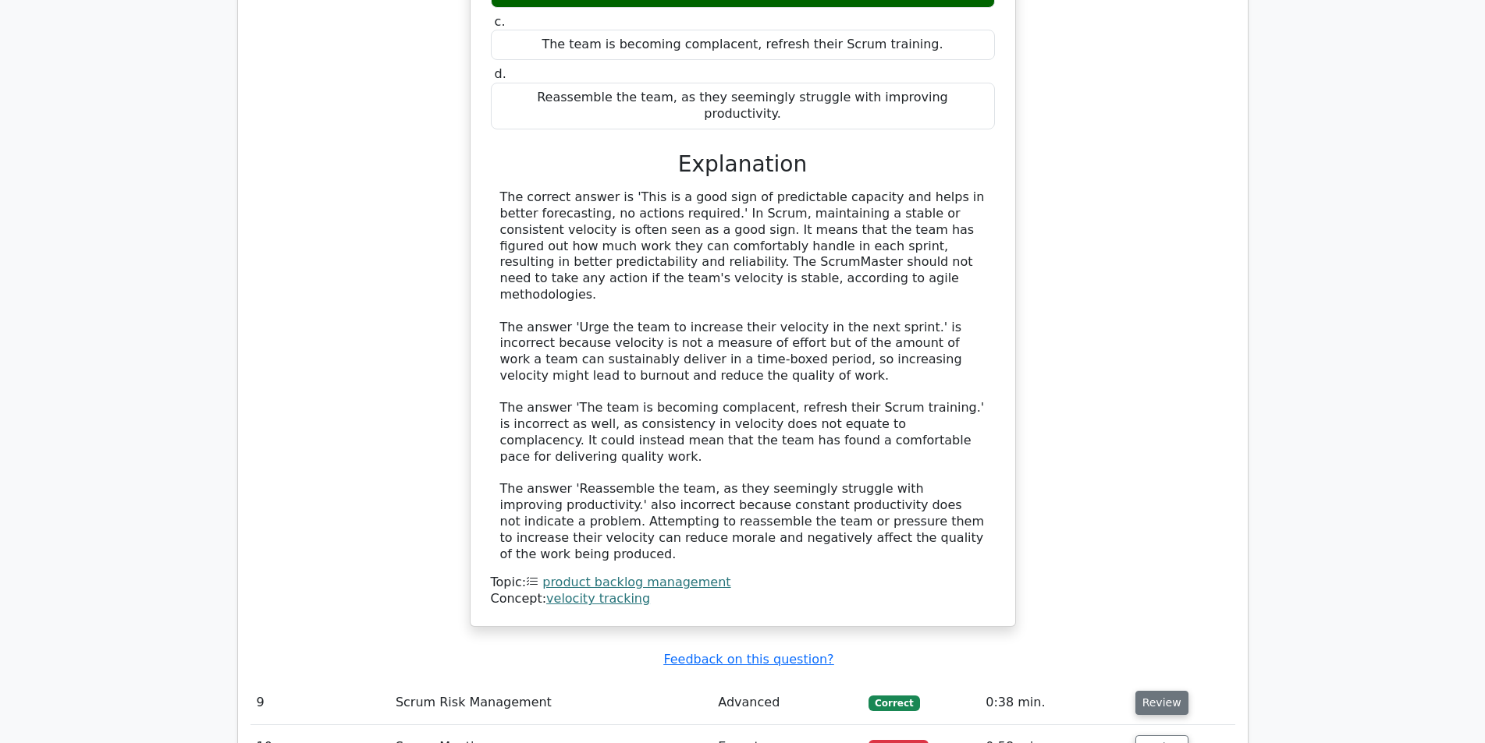
click at [1162, 691] on button "Review" at bounding box center [1161, 703] width 53 height 24
drag, startPoint x: 488, startPoint y: 330, endPoint x: 921, endPoint y: 574, distance: 497.1
copy div "You are the Scrum Master and during a Sprint, a critical bug is found in the pr…"
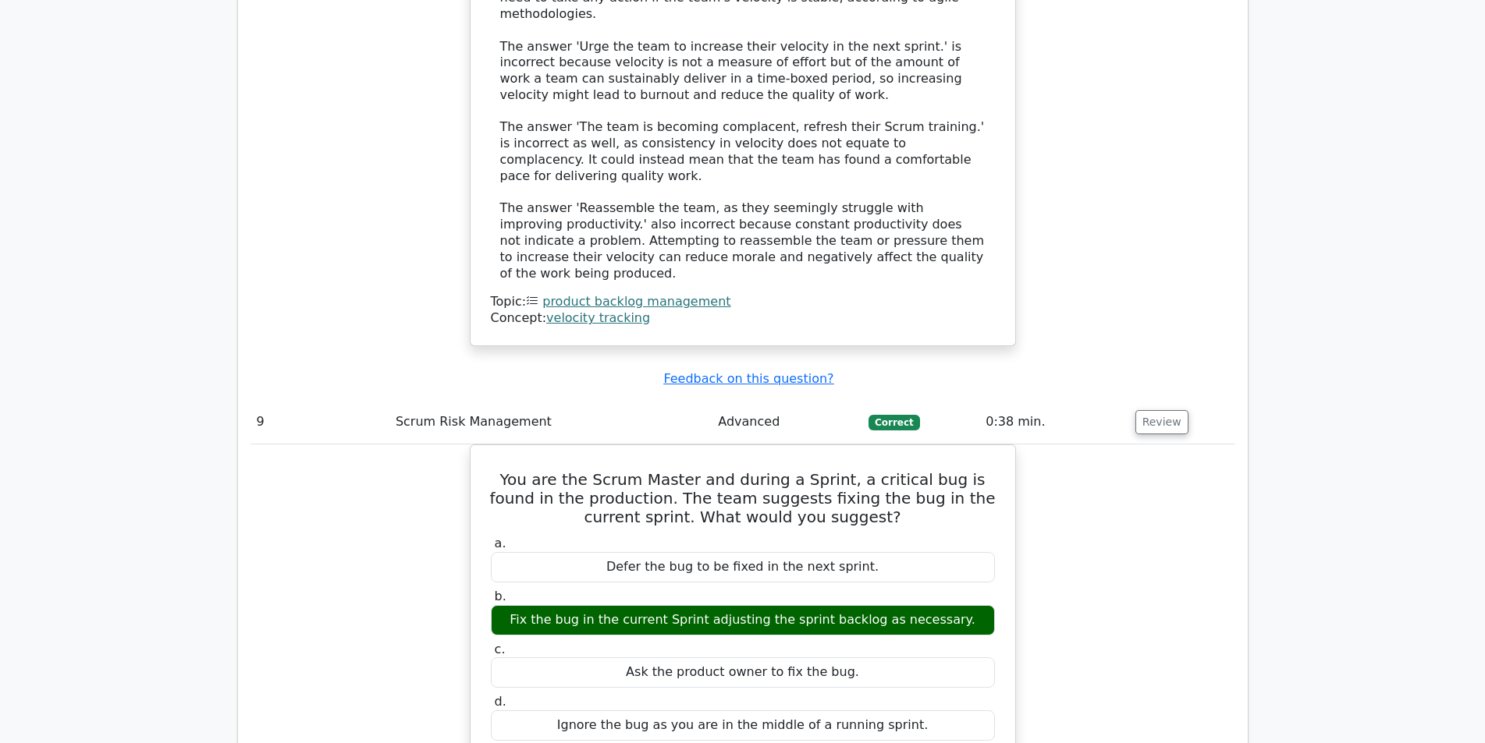
scroll to position [7411, 0]
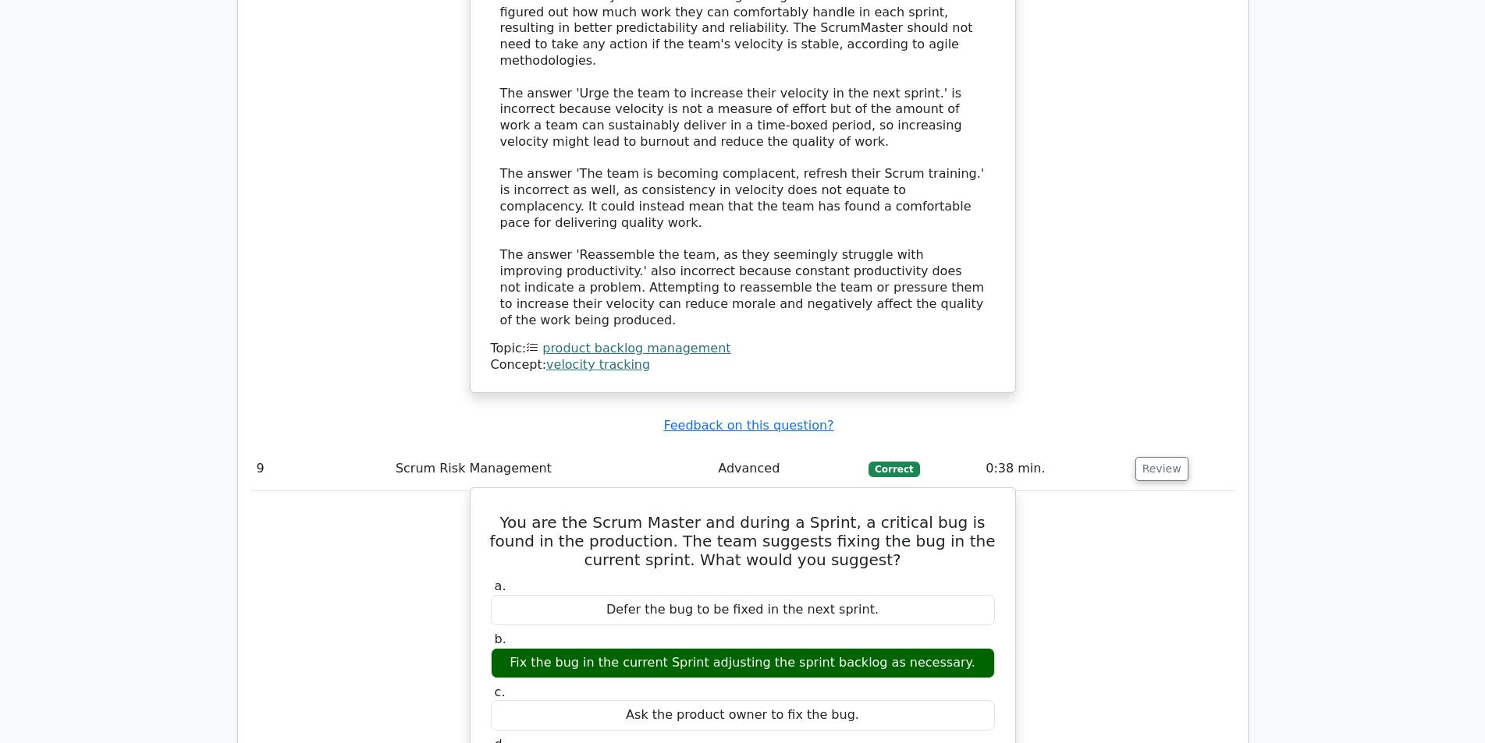
click at [531, 576] on div "a. Defer the bug to be fixed in the next sprint. b. Fix the bug in the current …" at bounding box center [742, 681] width 523 height 211
click at [537, 648] on div "Fix the bug in the current Sprint adjusting the sprint backlog as necessary." at bounding box center [743, 663] width 504 height 30
drag, startPoint x: 530, startPoint y: 235, endPoint x: 944, endPoint y: 236, distance: 414.2
click at [944, 648] on div "Fix the bug in the current Sprint adjusting the sprint backlog as necessary." at bounding box center [743, 663] width 504 height 30
copy div "Fix the bug in the current Sprint adjusting the sprint backlog as necessary"
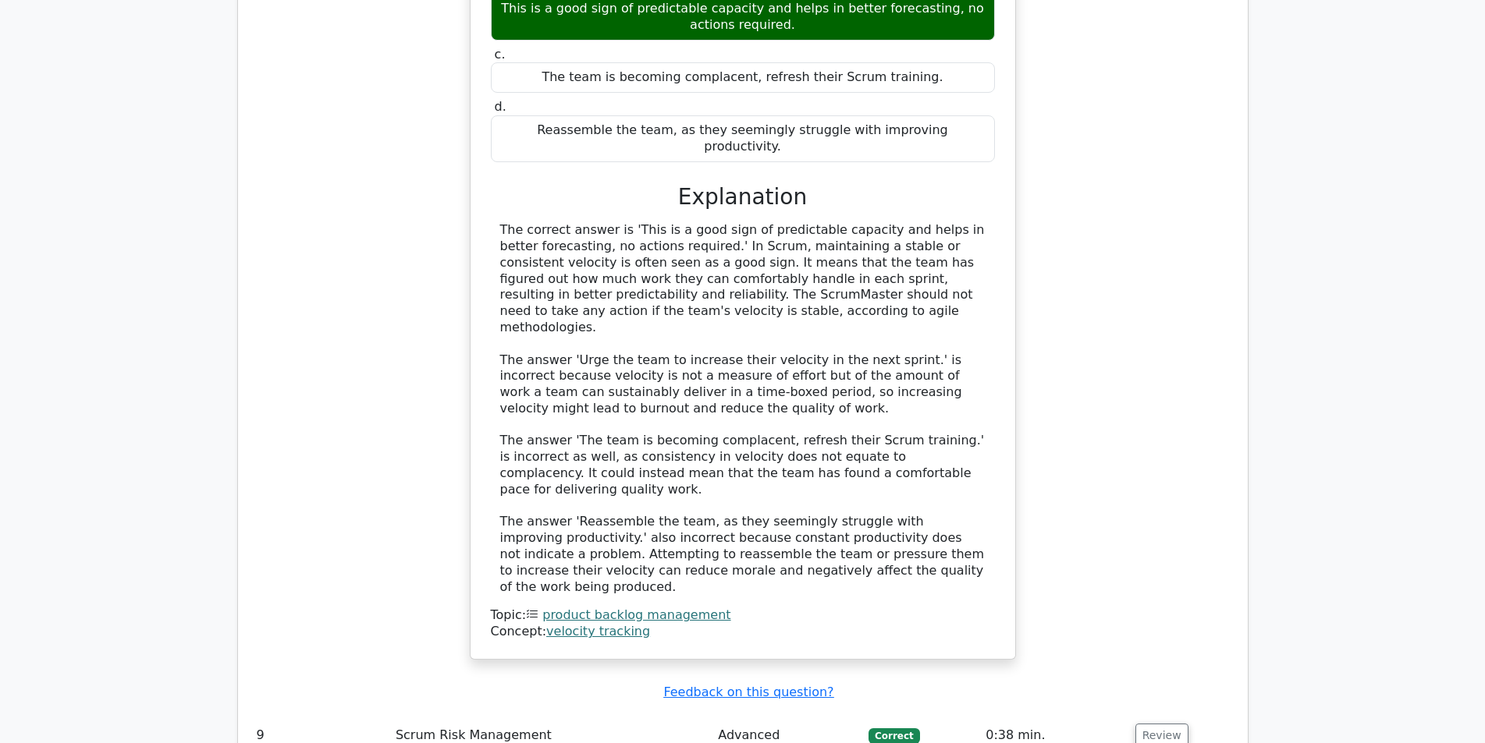
scroll to position [7099, 0]
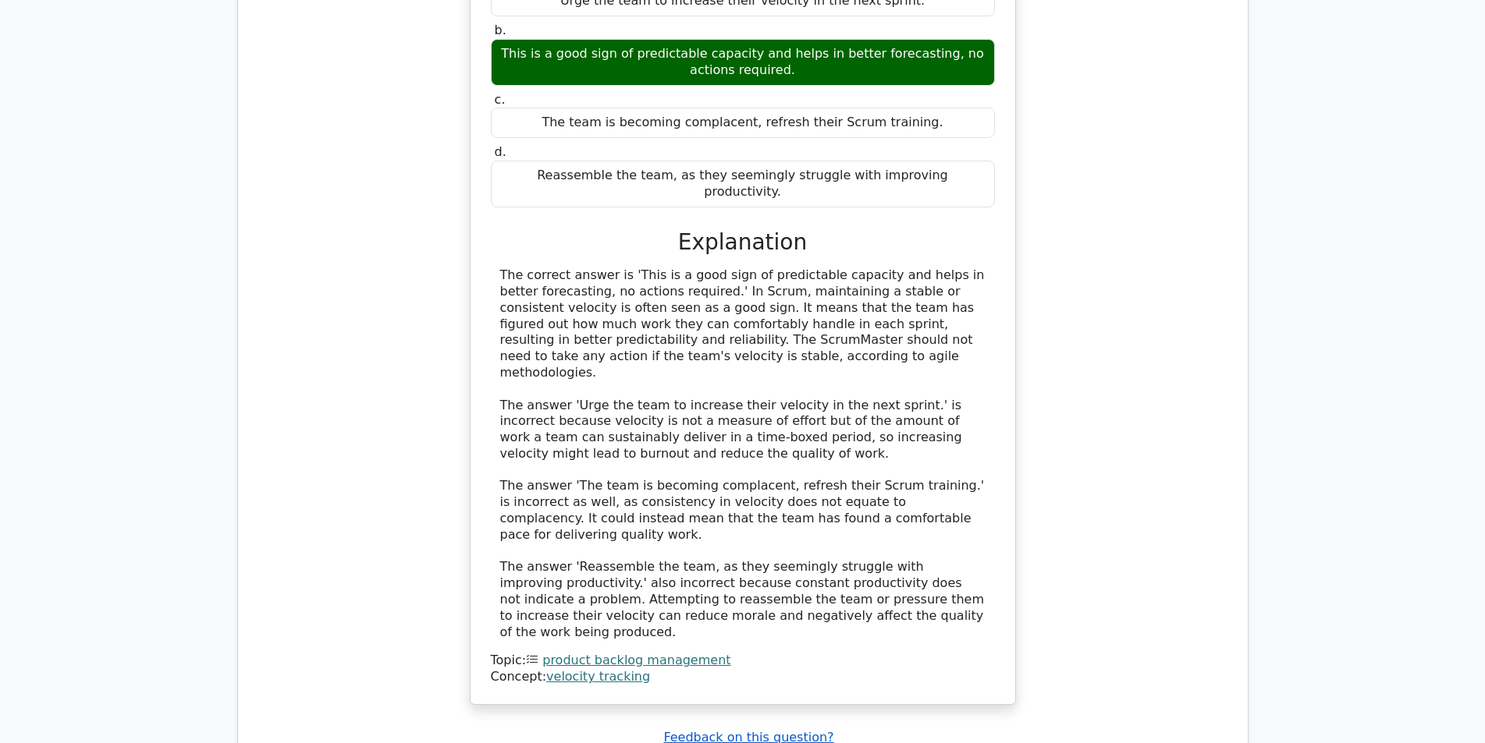
click at [711, 730] on u "Feedback on this question?" at bounding box center [748, 737] width 170 height 15
click at [309, 203] on div "Your Scrums team's past sprint velocities are 23, 23, 25, and now 22. As a Scru…" at bounding box center [742, 301] width 984 height 845
